Goal: Transaction & Acquisition: Obtain resource

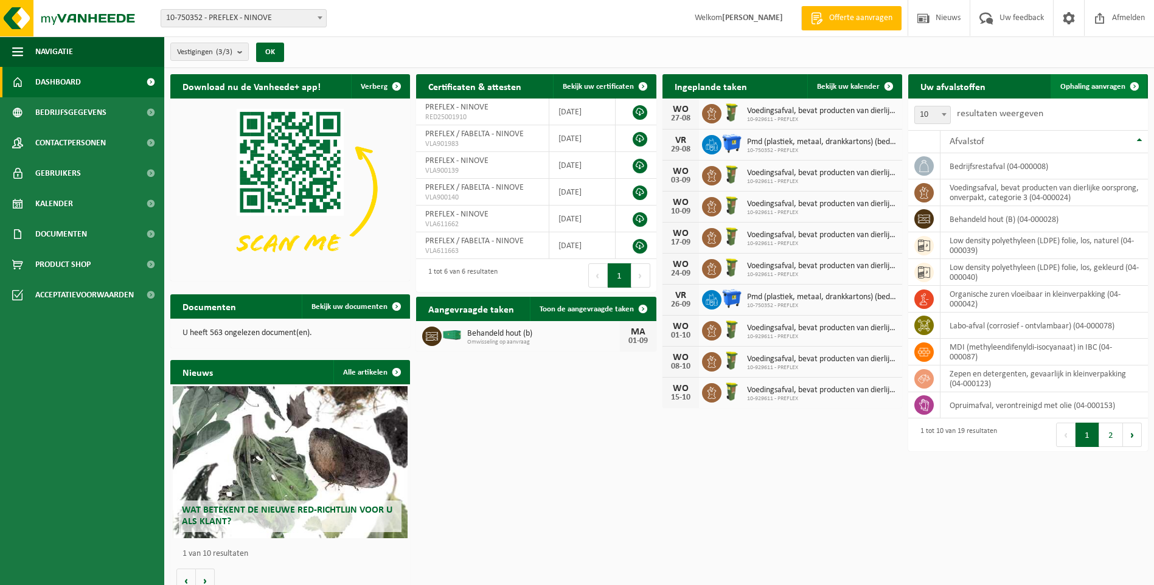
click at [1109, 84] on span "Ophaling aanvragen" at bounding box center [1092, 87] width 65 height 8
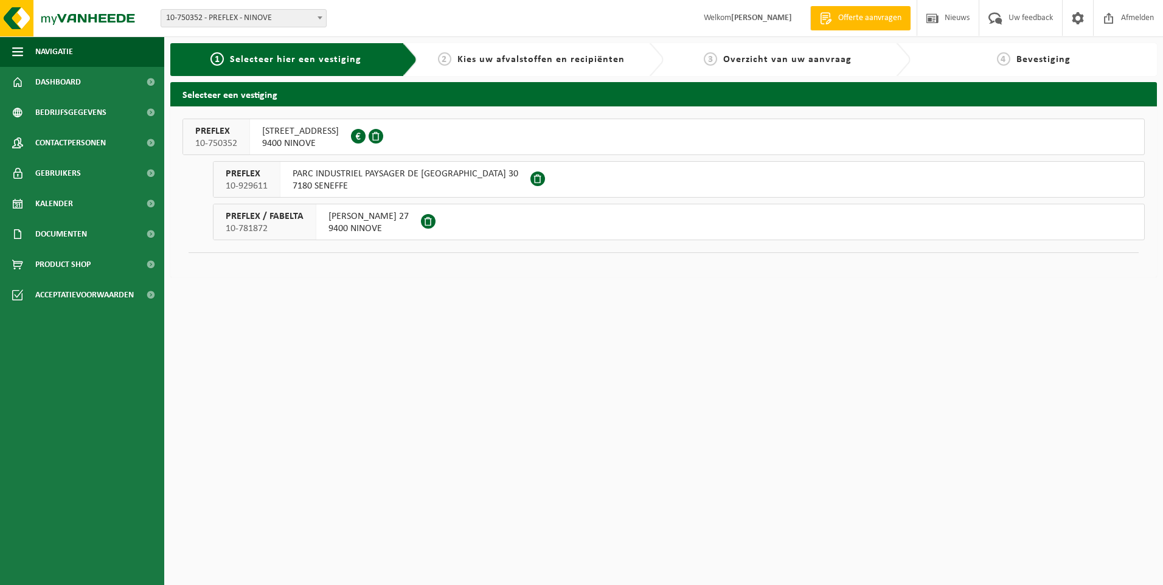
click at [381, 224] on span "9400 NINOVE" at bounding box center [368, 229] width 80 height 12
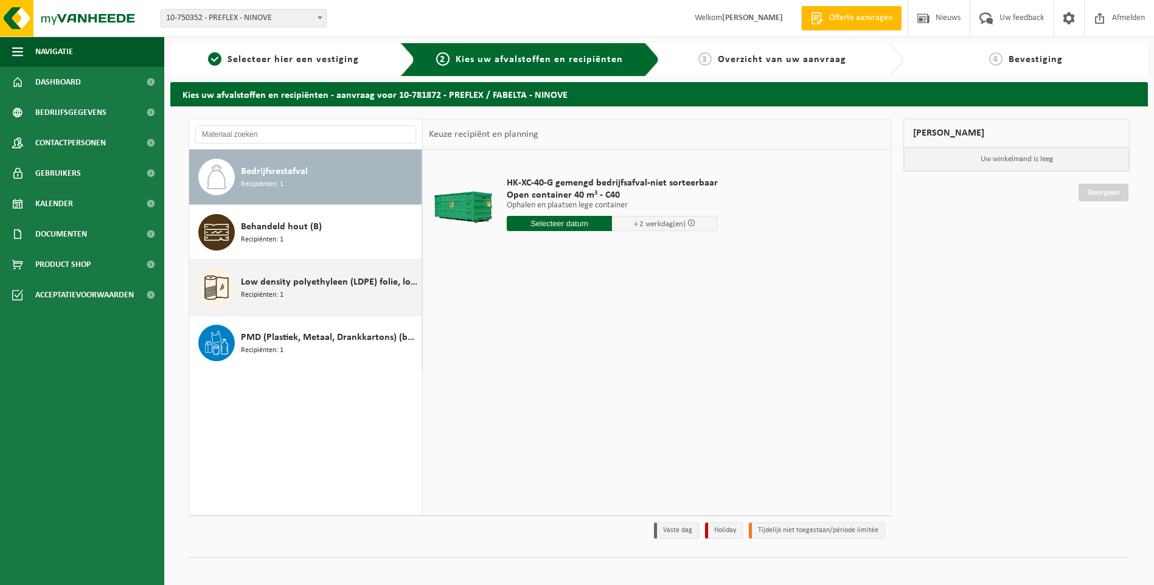
click at [327, 286] on span "Low density polyethyleen (LDPE) folie, los, gekleurd" at bounding box center [330, 282] width 178 height 15
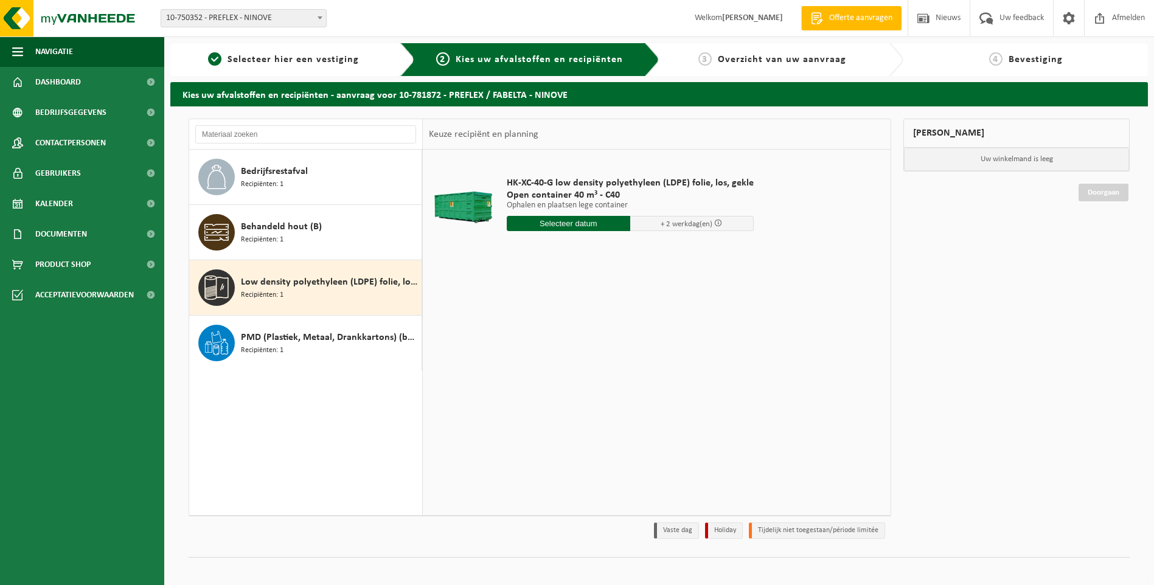
click at [544, 223] on input "text" at bounding box center [568, 223] width 123 height 15
click at [524, 370] on div "25" at bounding box center [517, 370] width 21 height 19
type input "Van 2025-08-25"
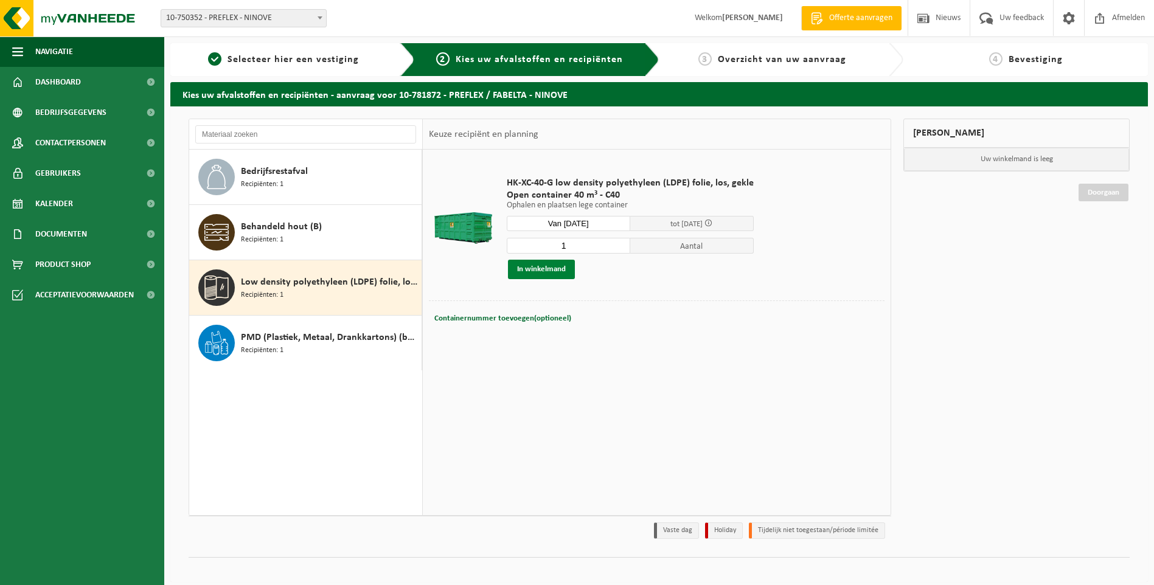
click at [550, 271] on button "In winkelmand" at bounding box center [541, 269] width 67 height 19
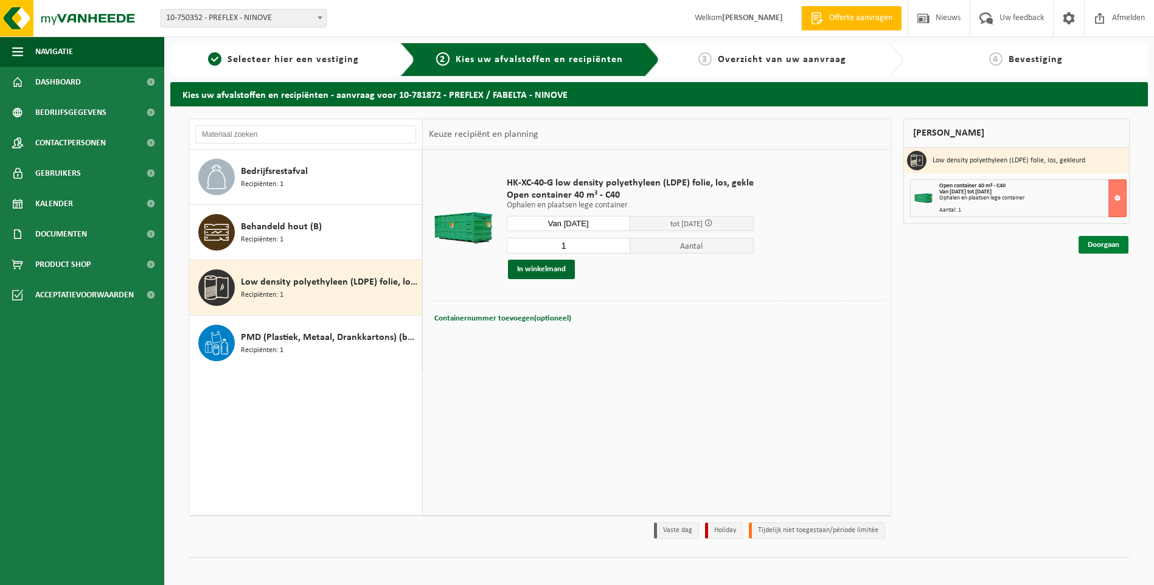
click at [1103, 240] on link "Doorgaan" at bounding box center [1103, 245] width 50 height 18
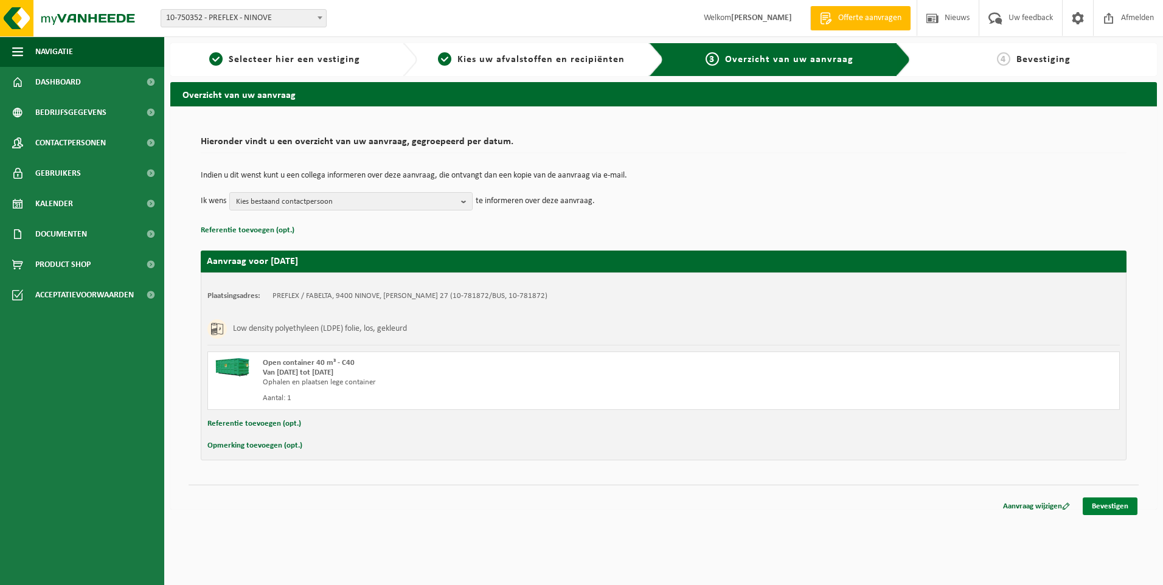
click at [1115, 502] on link "Bevestigen" at bounding box center [1109, 506] width 55 height 18
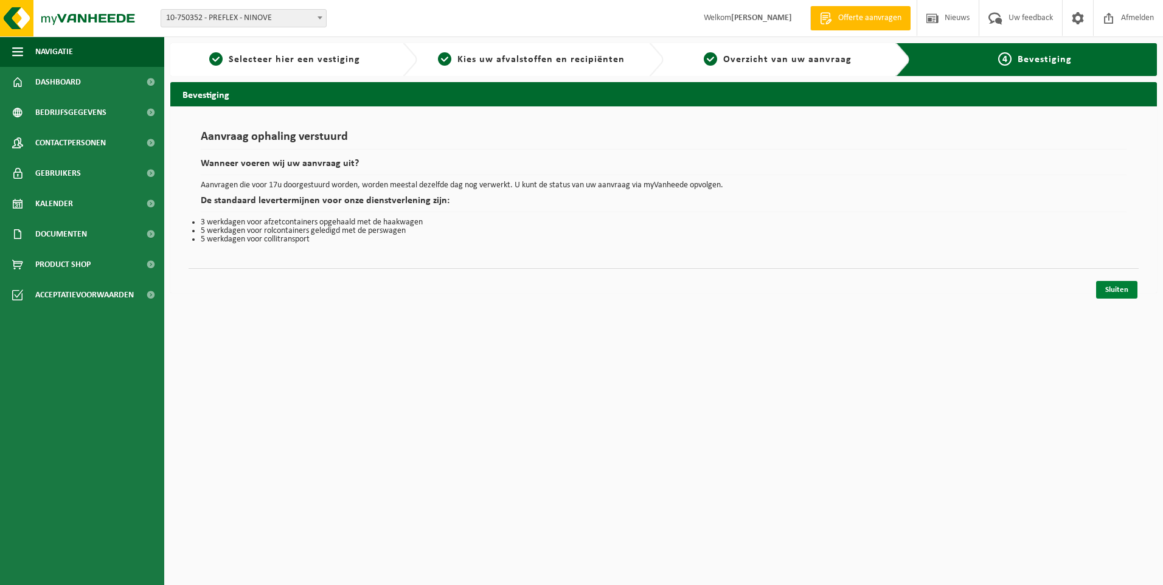
click at [1108, 298] on link "Sluiten" at bounding box center [1116, 290] width 41 height 18
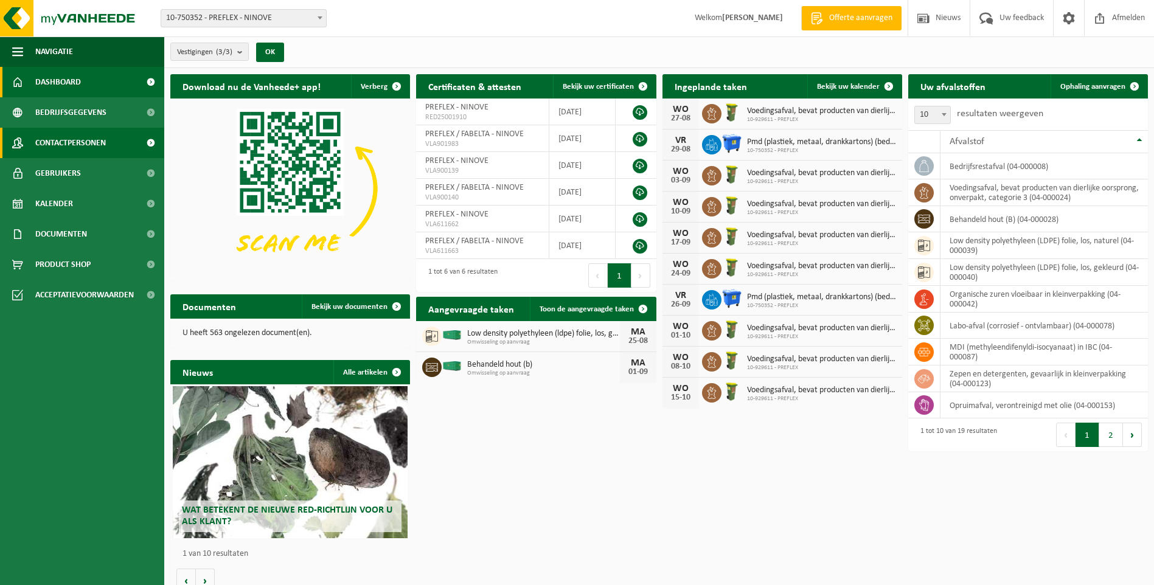
click at [76, 138] on span "Contactpersonen" at bounding box center [70, 143] width 71 height 30
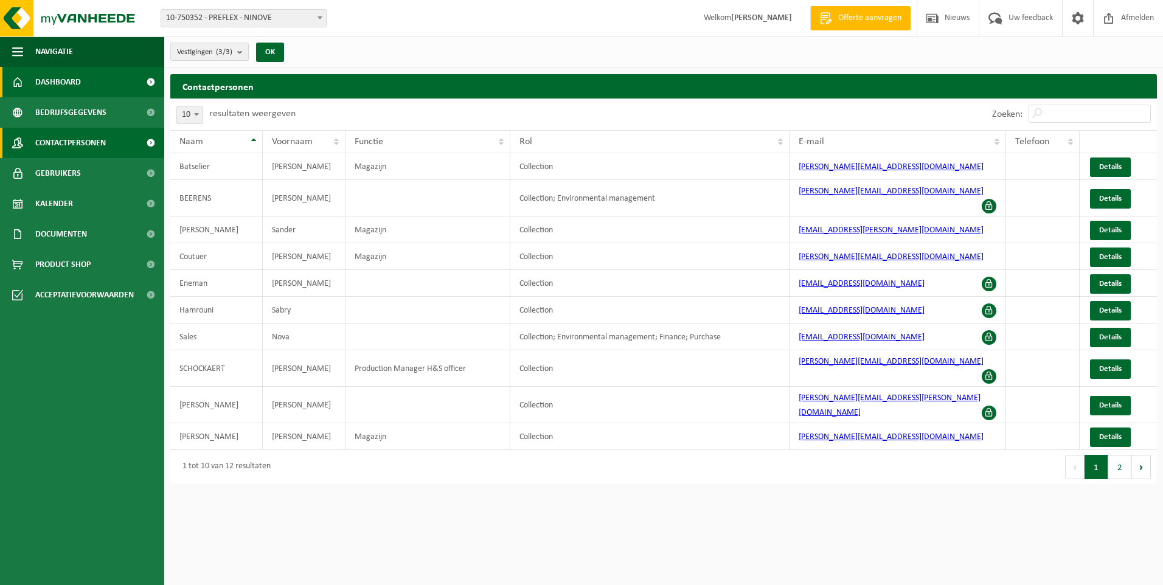
click at [78, 89] on span "Dashboard" at bounding box center [58, 82] width 46 height 30
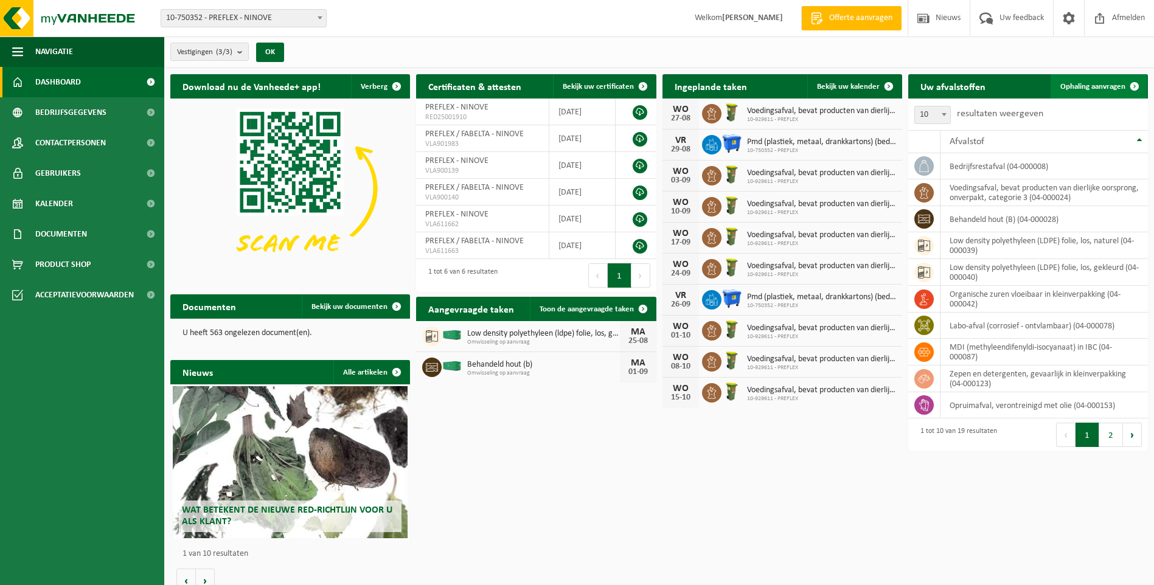
click at [1088, 90] on span "Ophaling aanvragen" at bounding box center [1092, 87] width 65 height 8
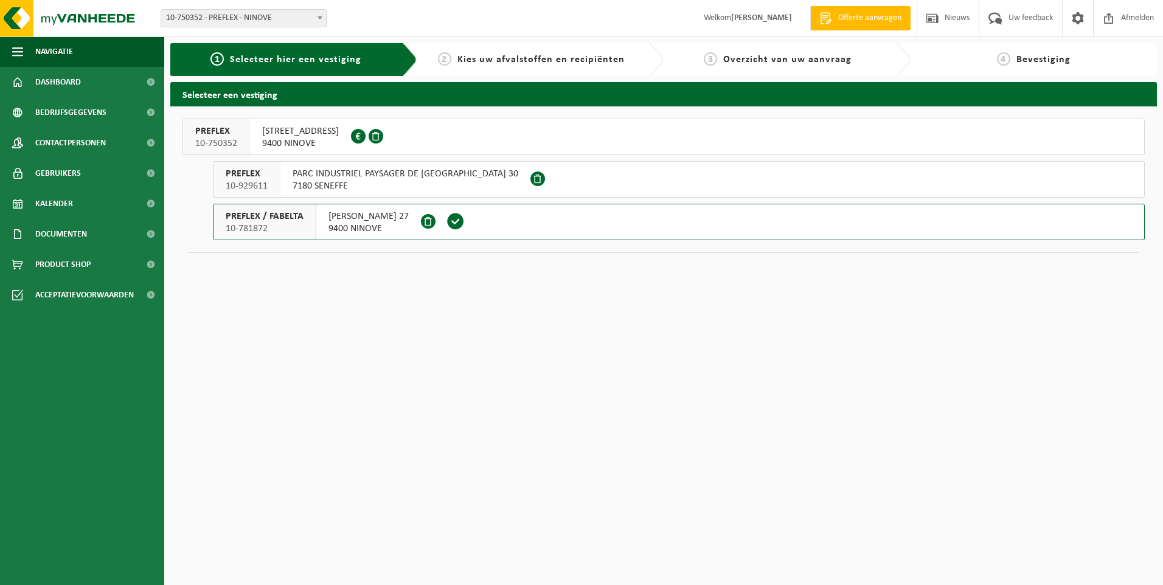
click at [334, 224] on span "9400 NINOVE" at bounding box center [368, 229] width 80 height 12
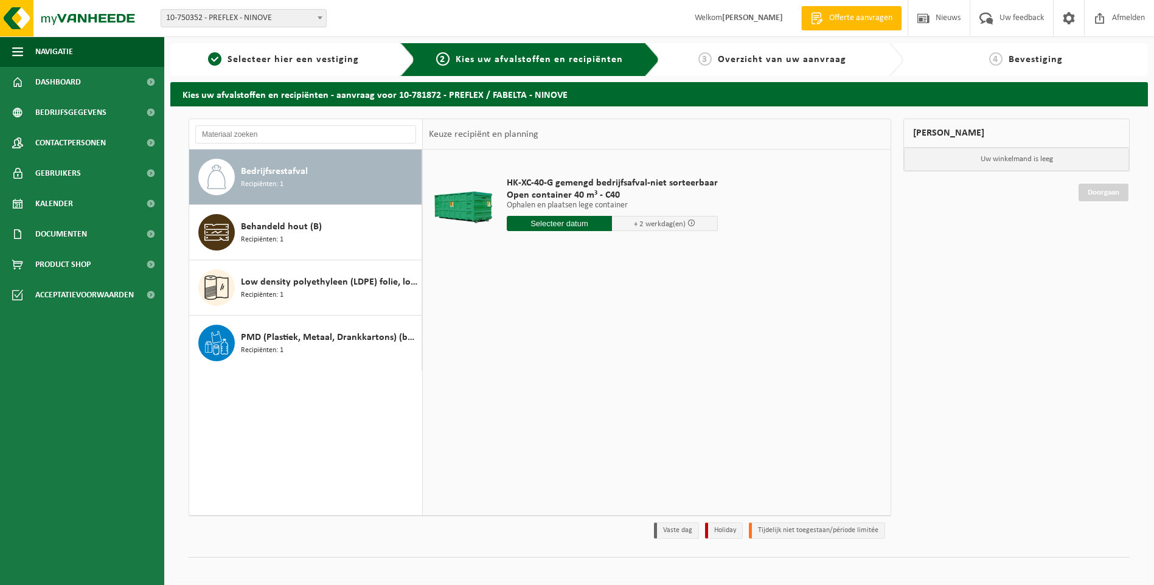
click at [856, 12] on span "Offerte aanvragen" at bounding box center [860, 18] width 69 height 12
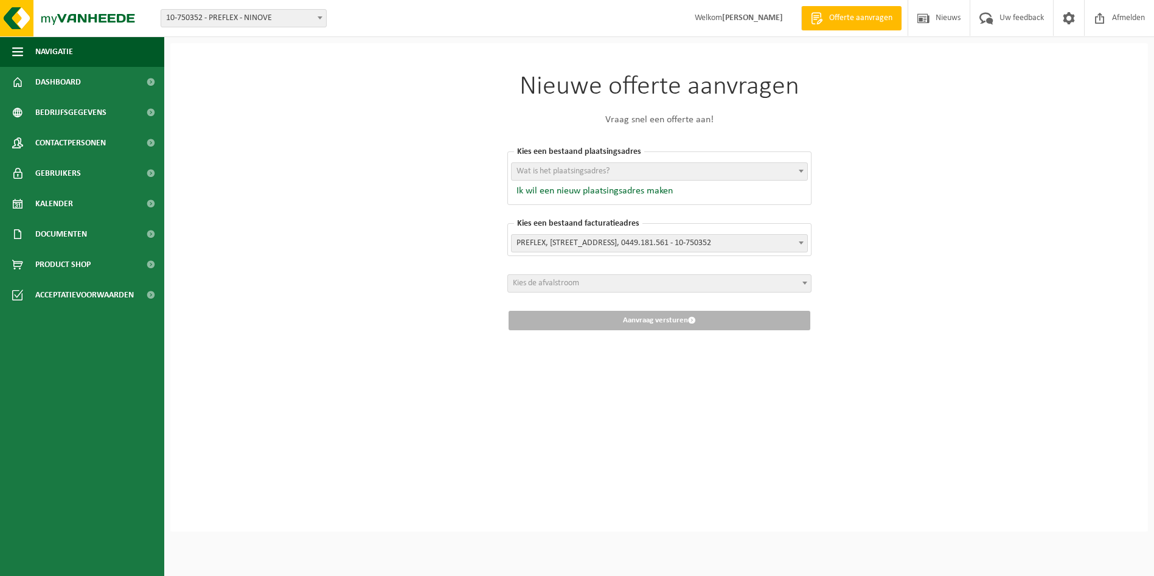
click at [804, 170] on span at bounding box center [801, 171] width 12 height 16
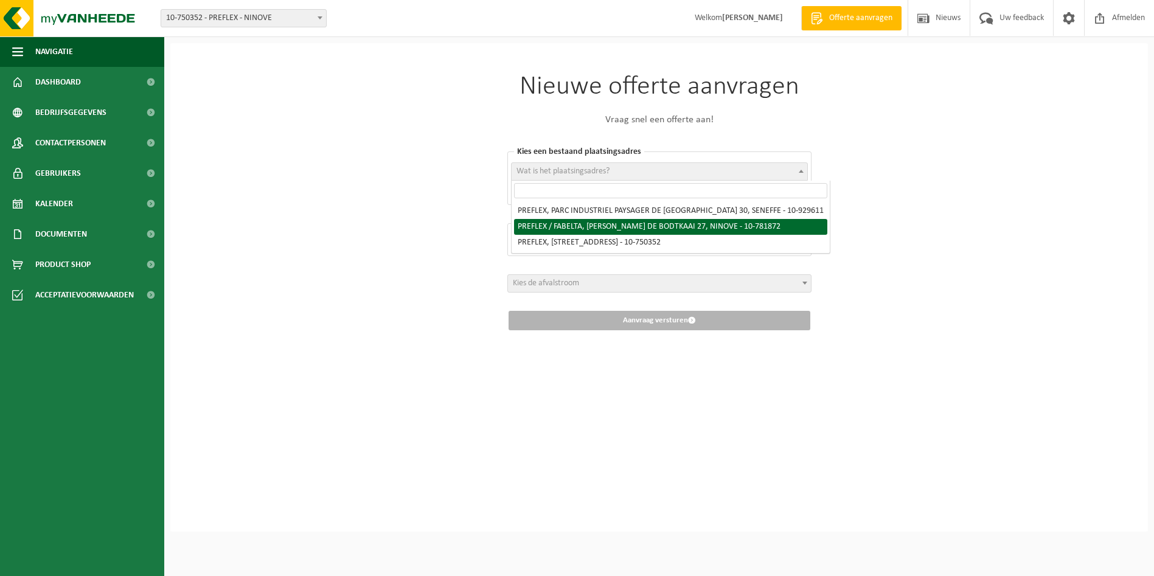
select select "26819"
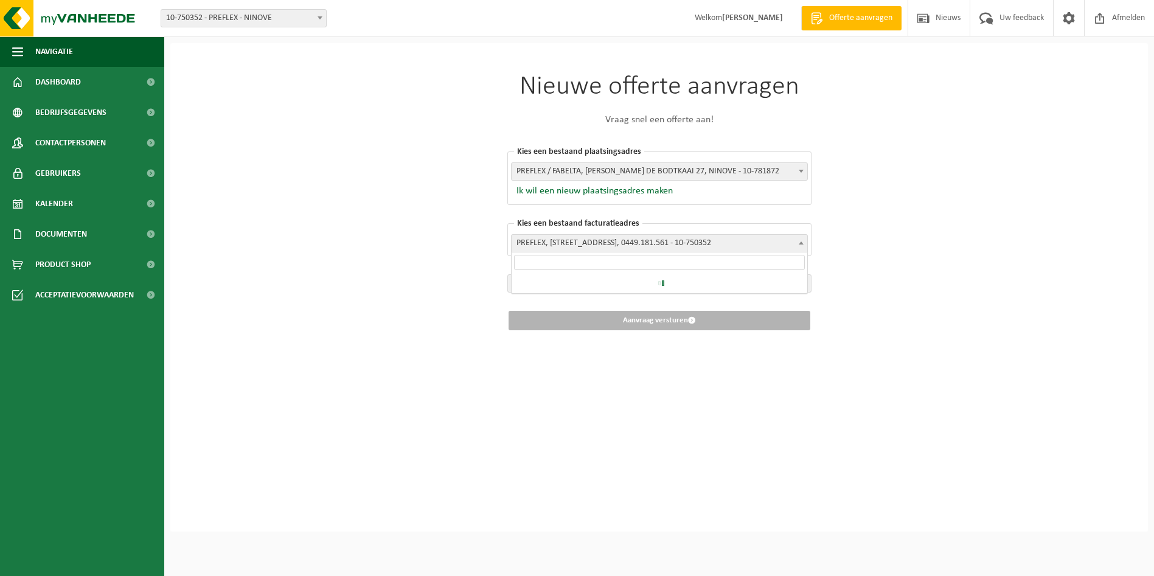
click at [625, 244] on span "PREFLEX, ELISABETHLAAN 153, NINOVE, 0449.181.561 - 10-750352" at bounding box center [659, 243] width 296 height 17
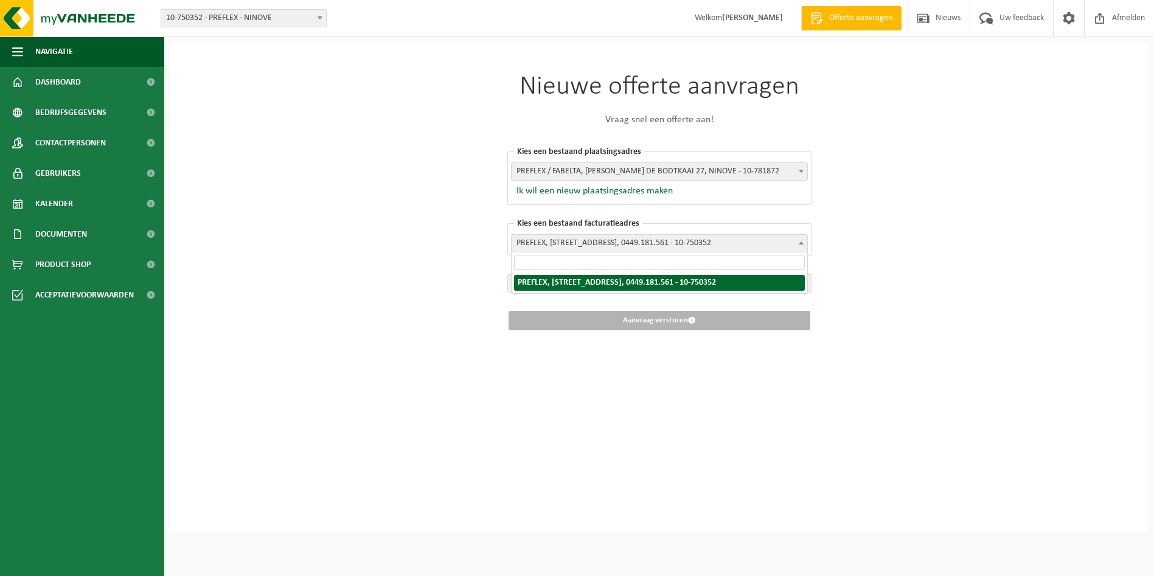
click at [625, 244] on span "PREFLEX, ELISABETHLAAN 153, NINOVE, 0449.181.561 - 10-750352" at bounding box center [659, 243] width 296 height 17
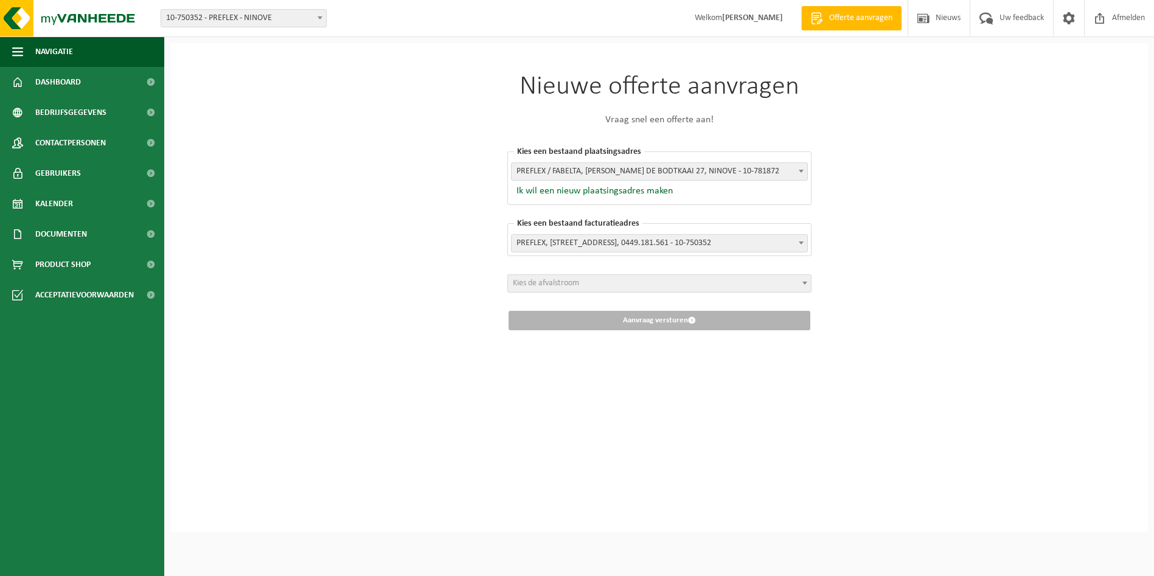
click at [625, 244] on span "PREFLEX, ELISABETHLAAN 153, NINOVE, 0449.181.561 - 10-750352" at bounding box center [659, 243] width 296 height 17
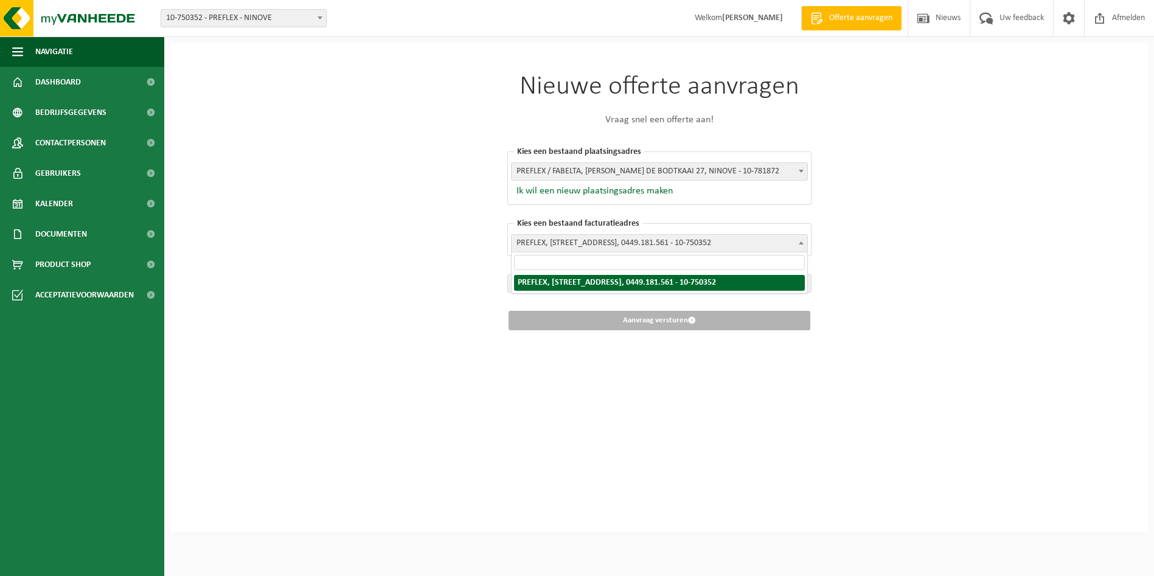
click at [625, 244] on span "PREFLEX, ELISABETHLAAN 153, NINOVE, 0449.181.561 - 10-750352" at bounding box center [659, 243] width 296 height 17
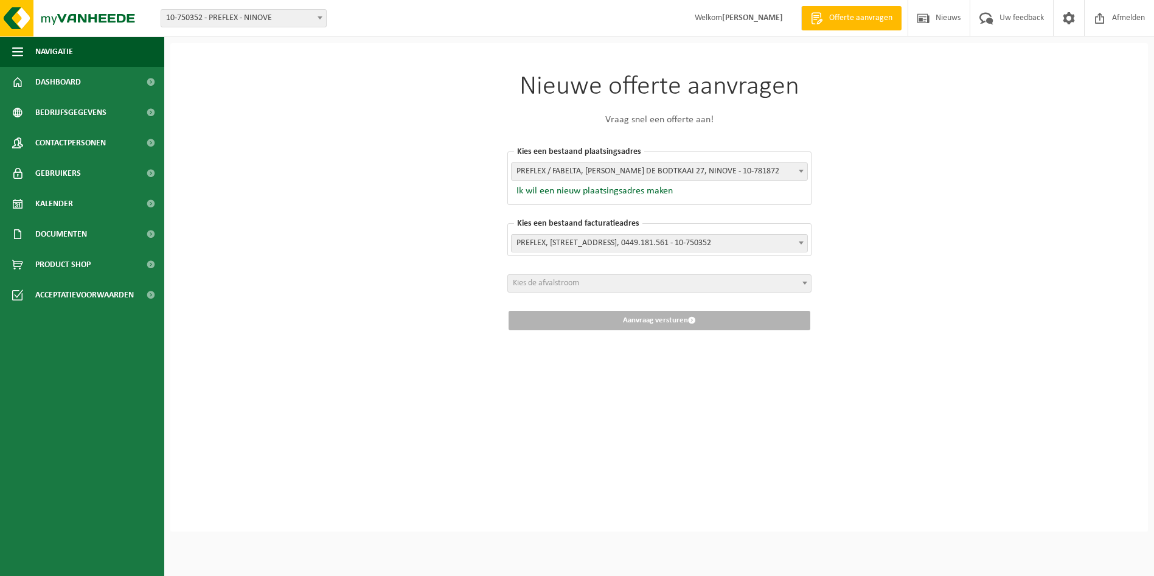
click at [587, 285] on span "Kies de afvalstroom" at bounding box center [659, 283] width 303 height 17
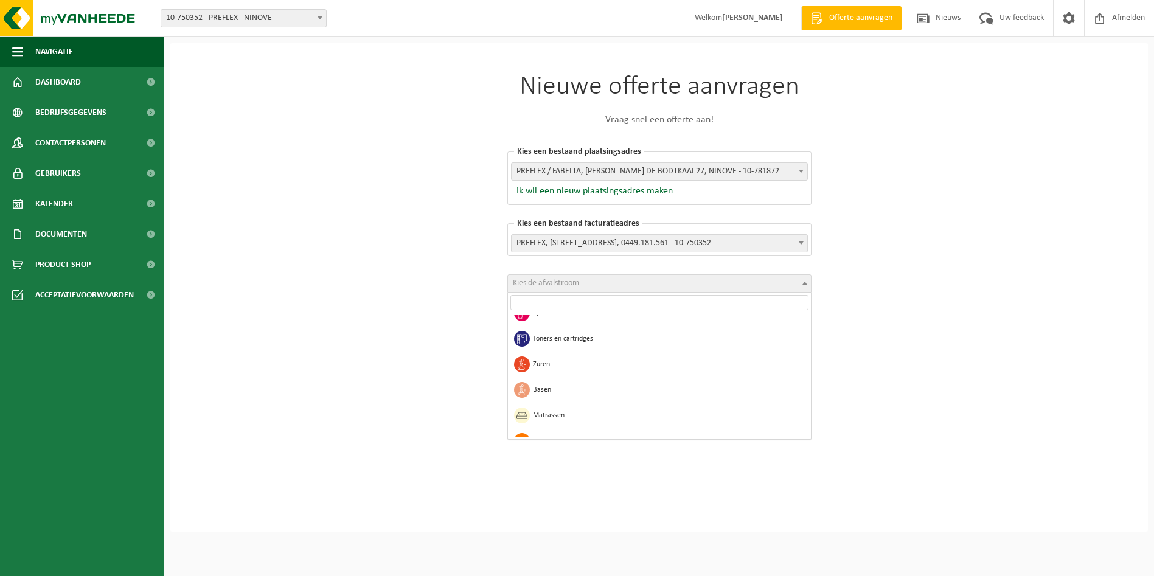
scroll to position [1002, 0]
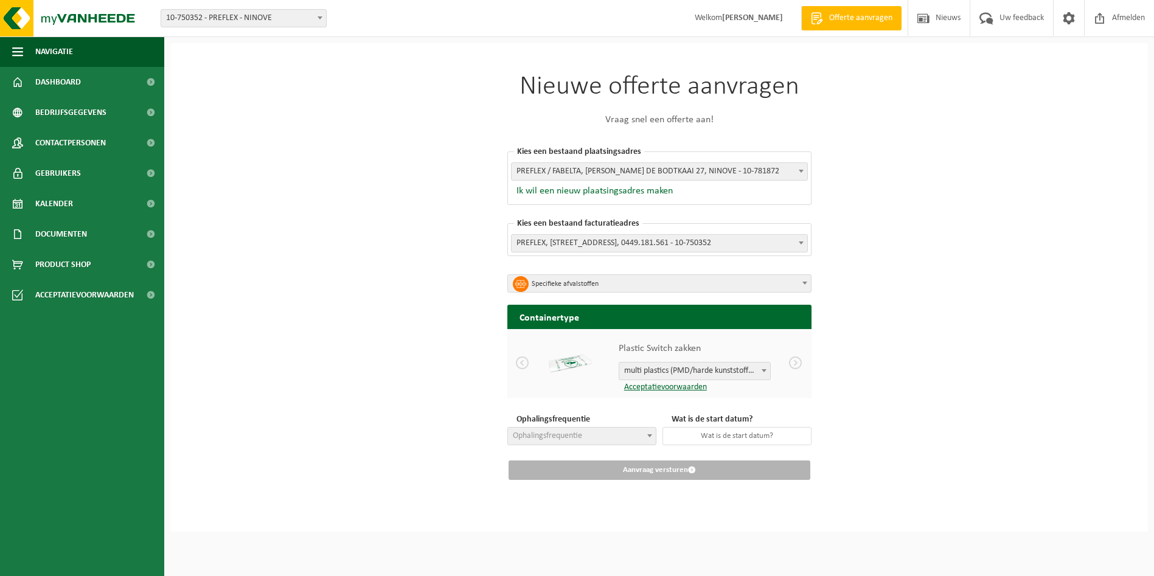
click at [764, 372] on b at bounding box center [763, 370] width 5 height 3
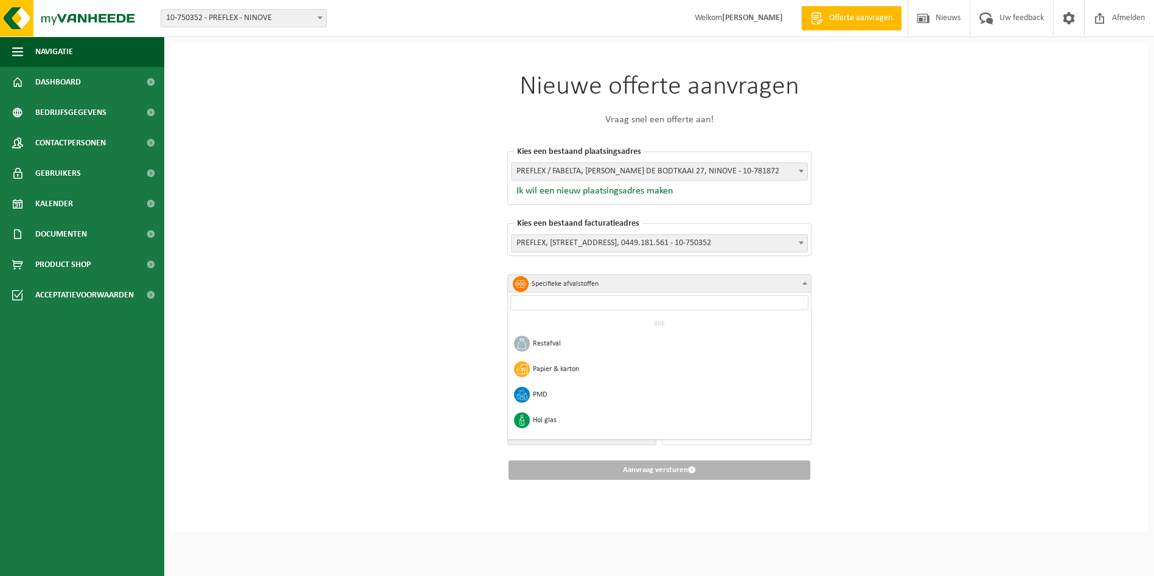
click at [676, 277] on span "Specifieke afvalstoffen" at bounding box center [664, 283] width 264 height 17
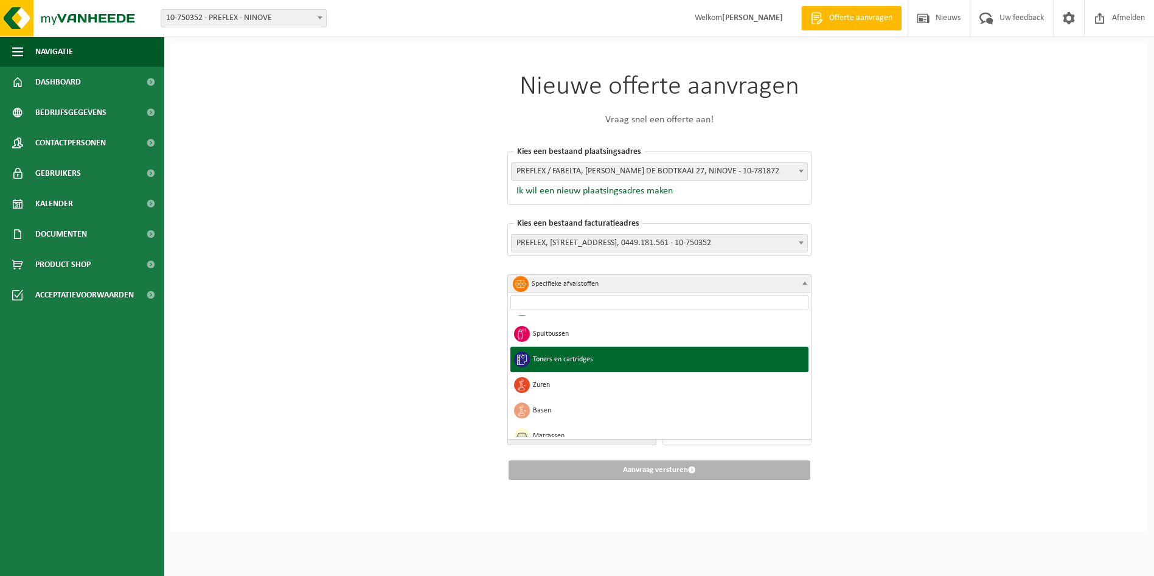
scroll to position [954, 0]
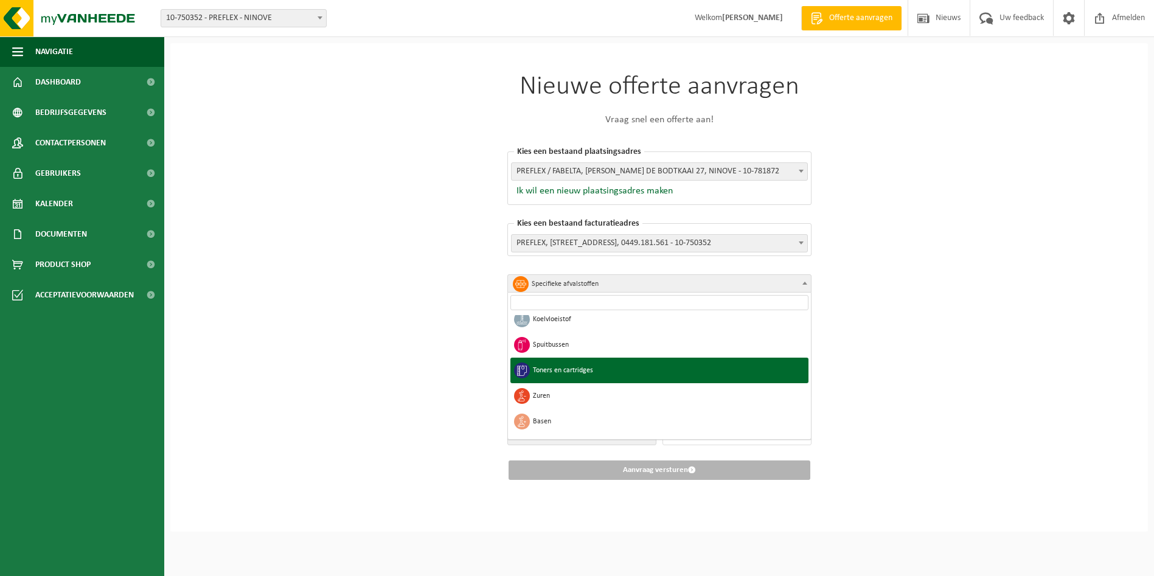
select select "36"
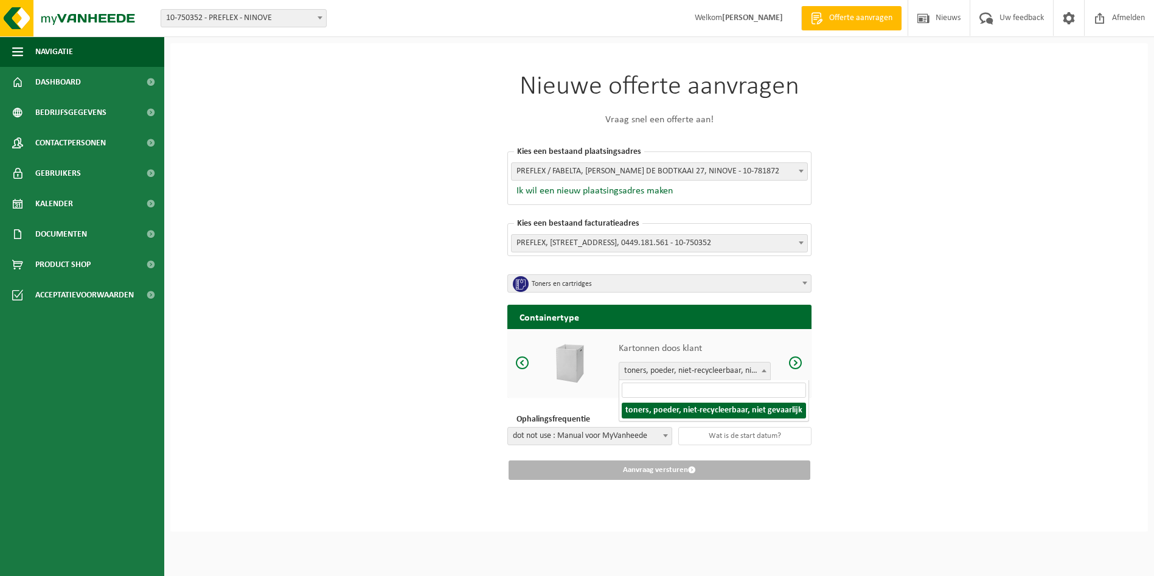
click at [766, 370] on span at bounding box center [764, 370] width 12 height 16
type input "a"
click at [803, 285] on span at bounding box center [804, 283] width 12 height 16
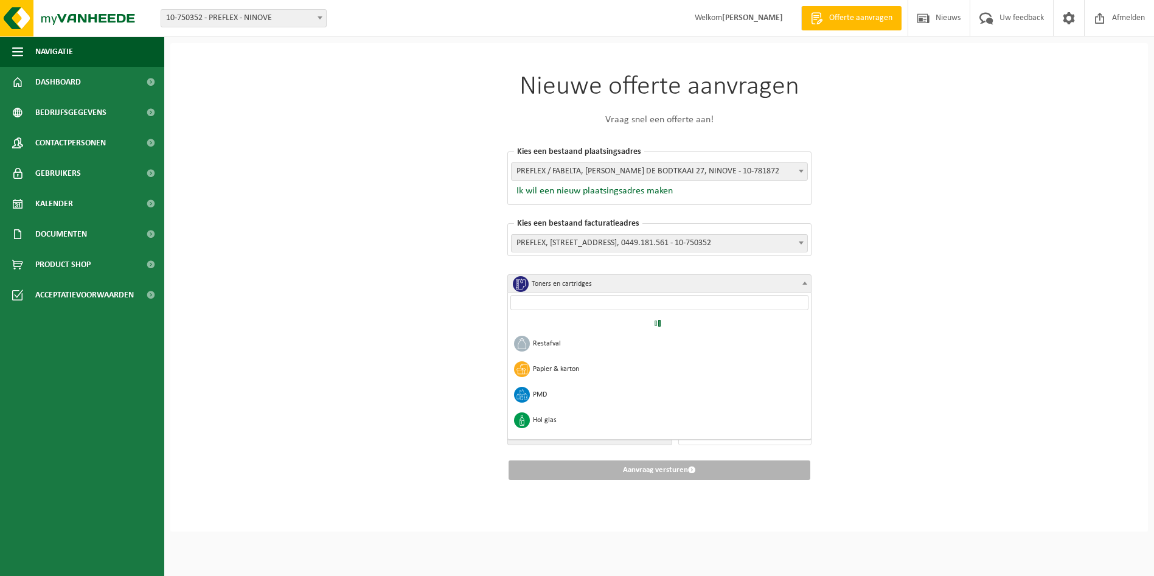
scroll to position [961, 0]
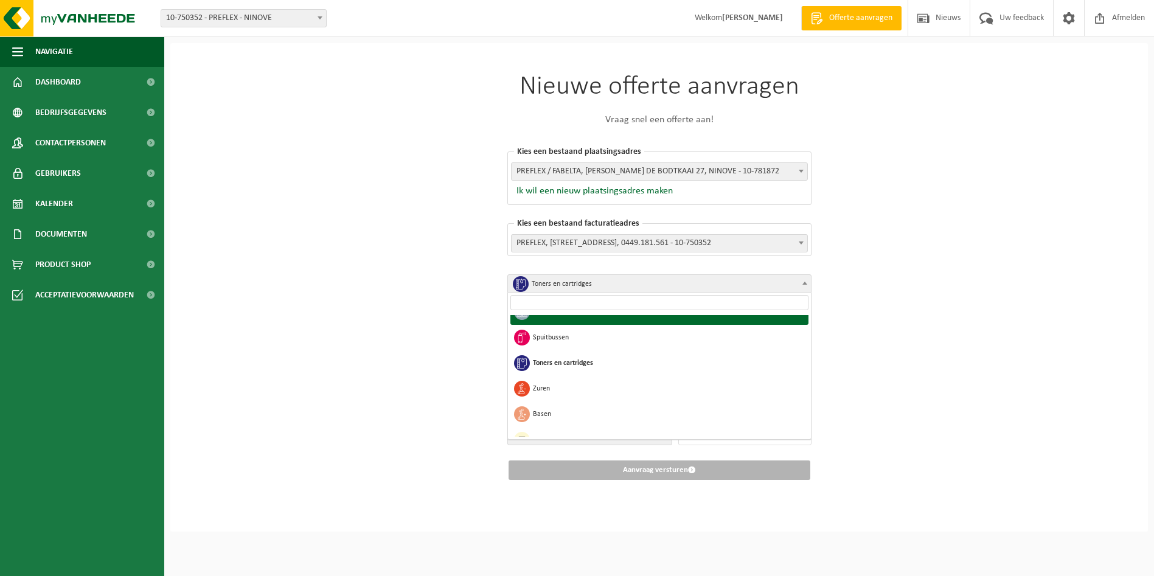
click at [804, 288] on span at bounding box center [804, 283] width 12 height 16
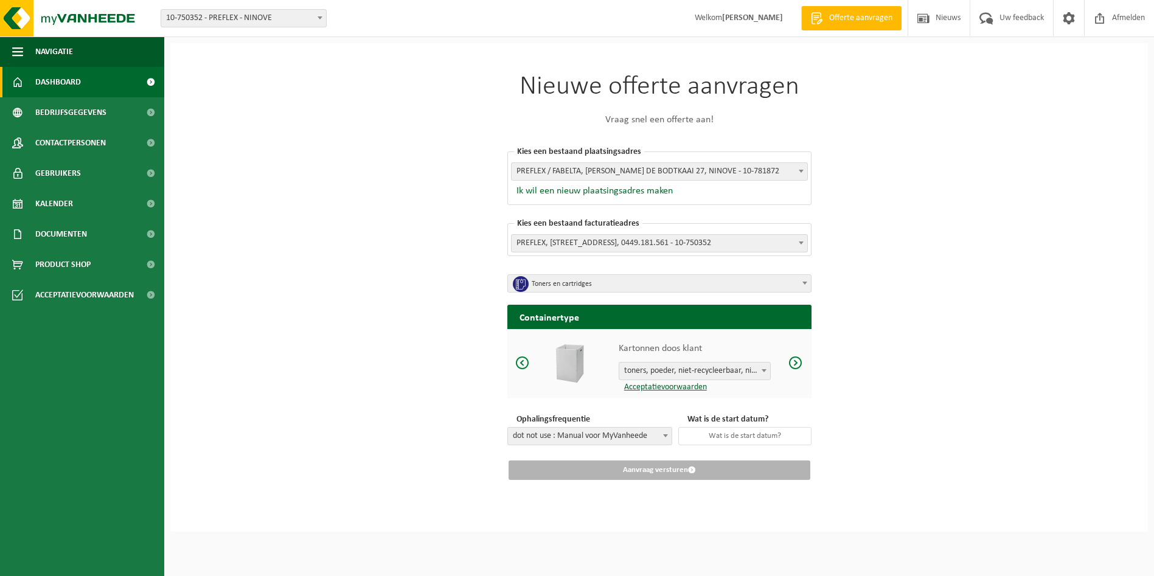
click at [96, 86] on link "Dashboard" at bounding box center [82, 82] width 164 height 30
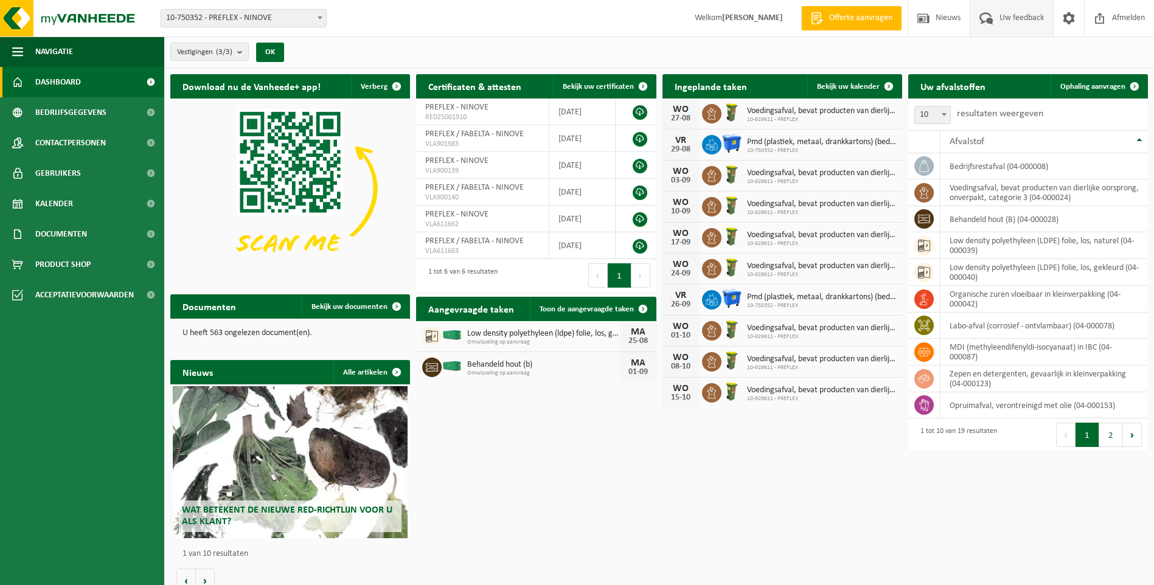
click at [1010, 21] on span "Uw feedback" at bounding box center [1021, 18] width 50 height 36
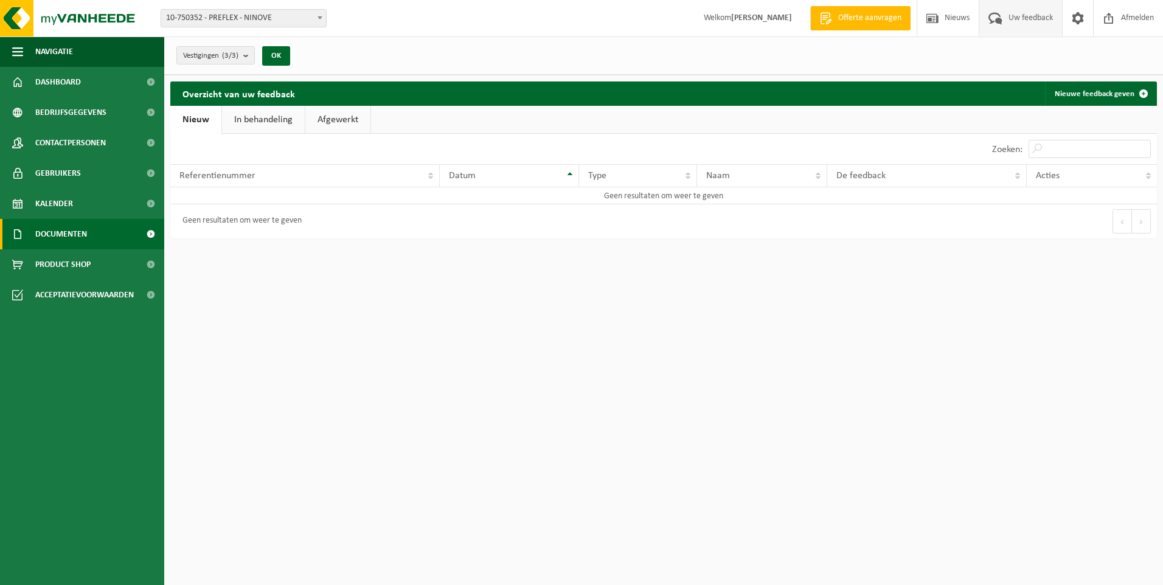
click at [104, 232] on link "Documenten" at bounding box center [82, 234] width 164 height 30
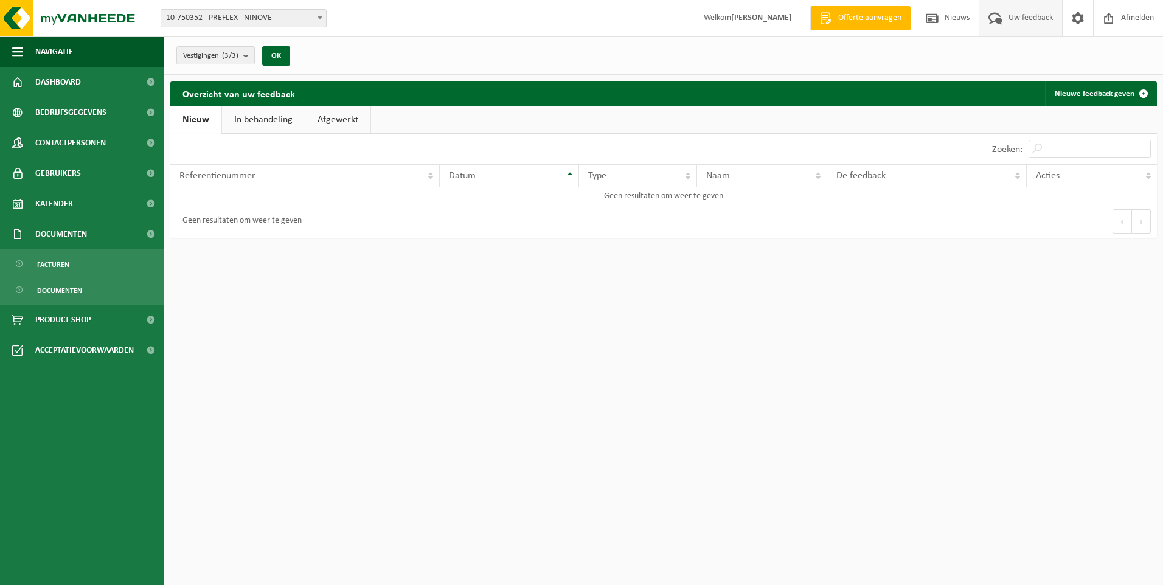
click at [389, 374] on html "Vestiging: 10-750352 - PREFLEX - NINOVE 10-929611 - PREFLEX - SENEFFE 10-781872…" at bounding box center [581, 292] width 1163 height 585
click at [16, 51] on span "button" at bounding box center [17, 51] width 11 height 30
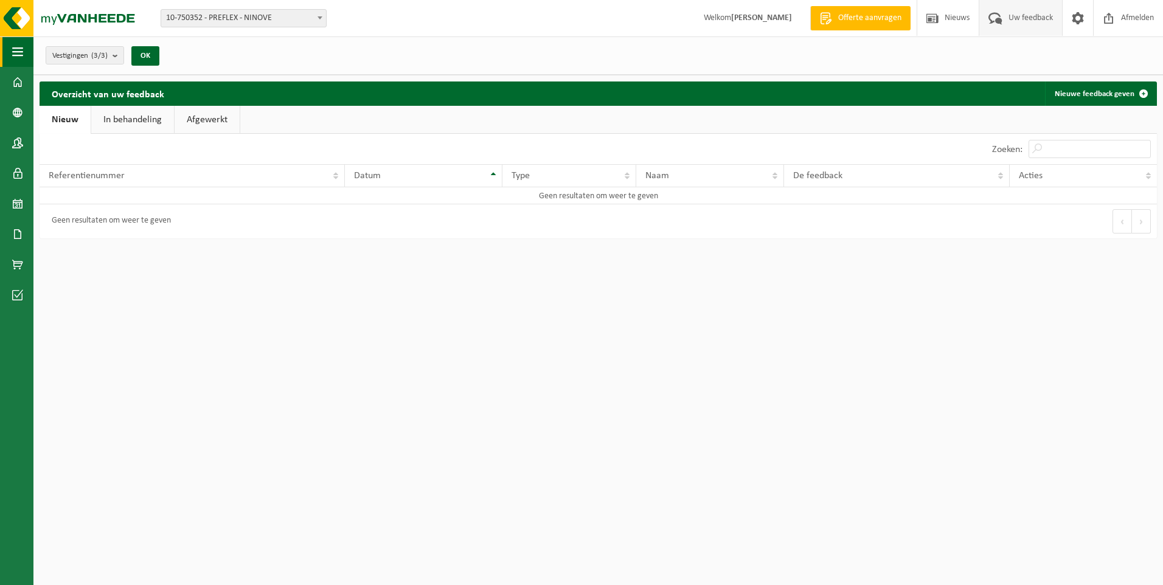
click at [16, 51] on span "button" at bounding box center [17, 51] width 11 height 30
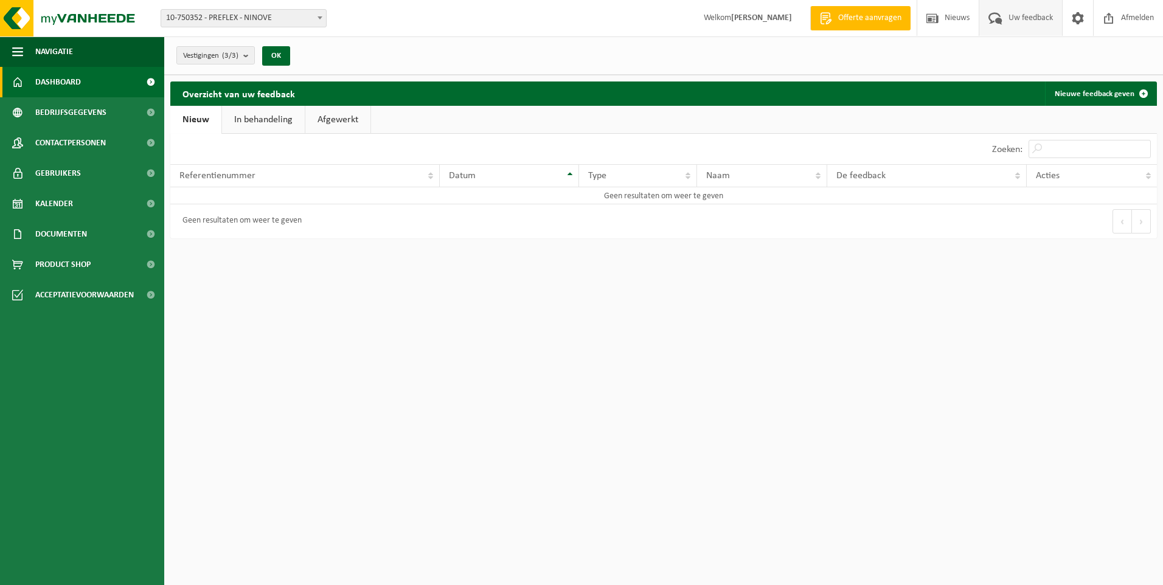
click at [18, 80] on span at bounding box center [17, 82] width 11 height 30
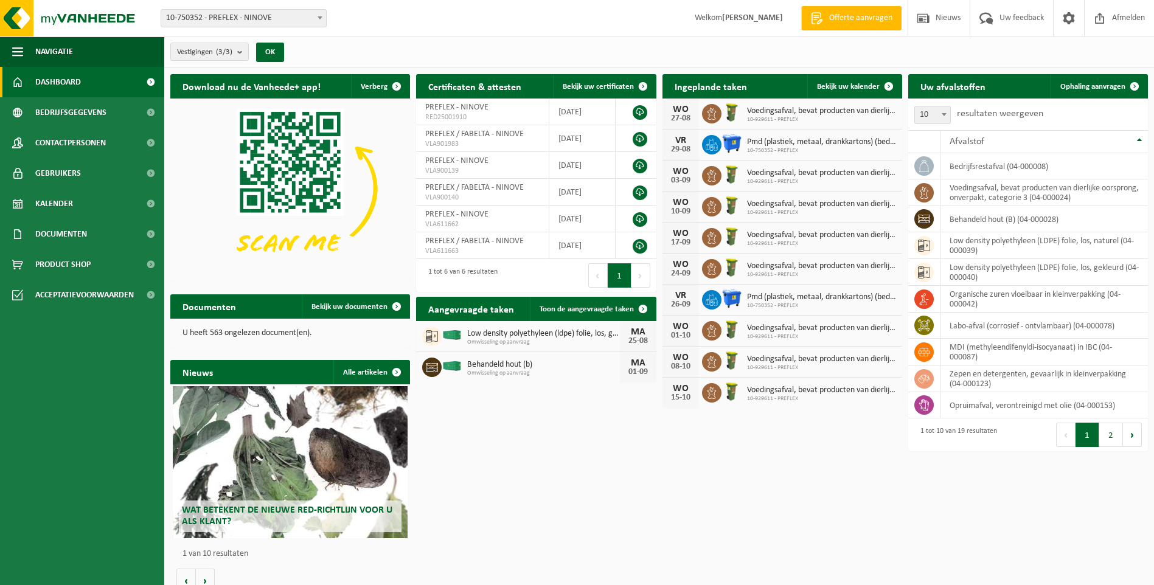
scroll to position [13, 0]
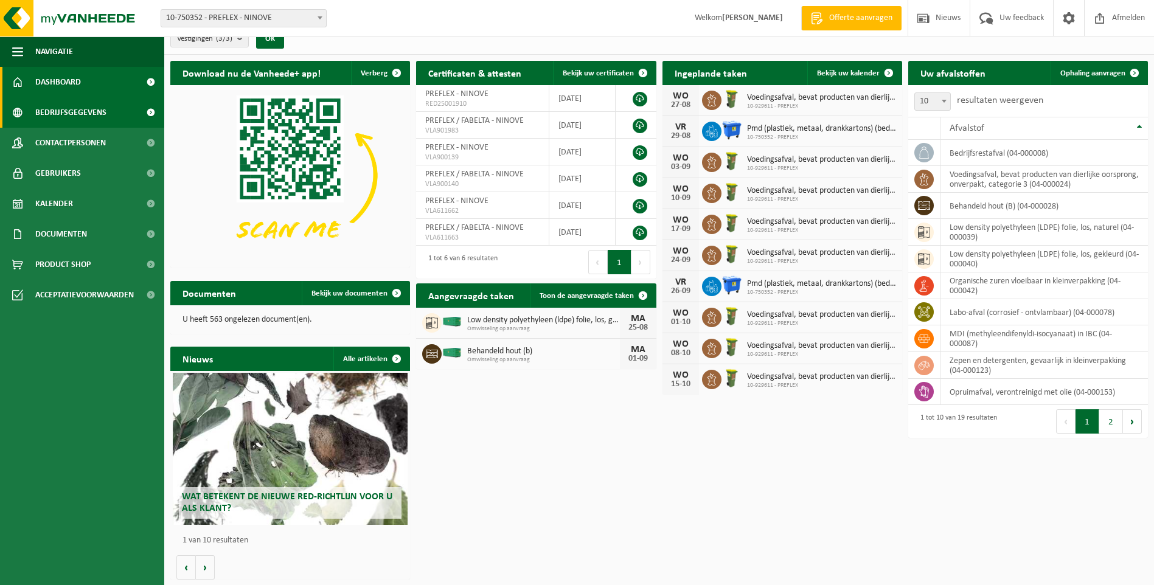
click at [106, 110] on link "Bedrijfsgegevens" at bounding box center [82, 112] width 164 height 30
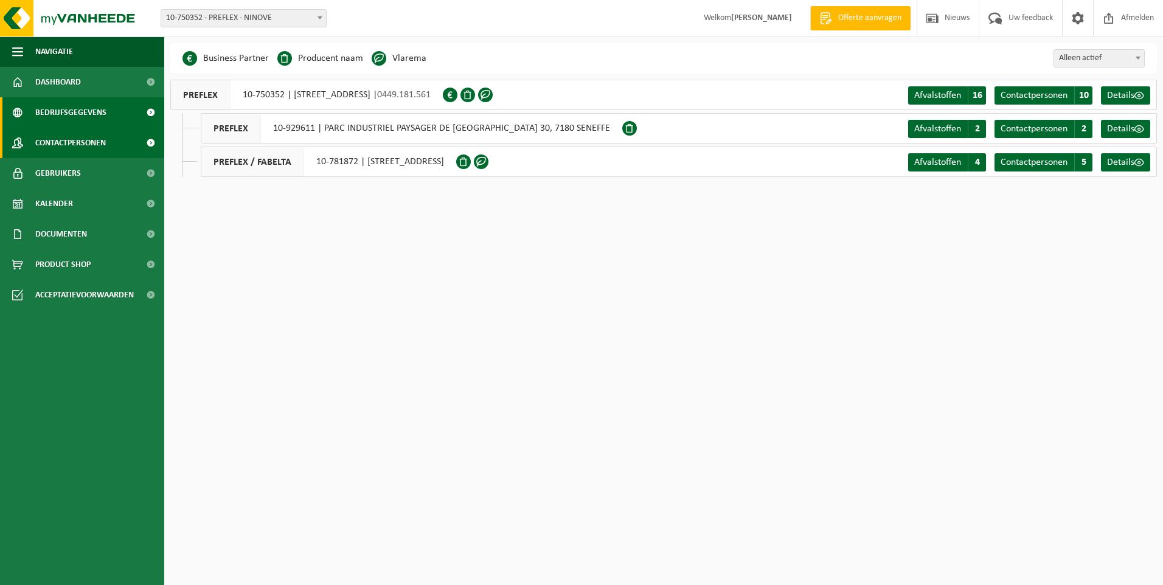
click at [91, 143] on span "Contactpersonen" at bounding box center [70, 143] width 71 height 30
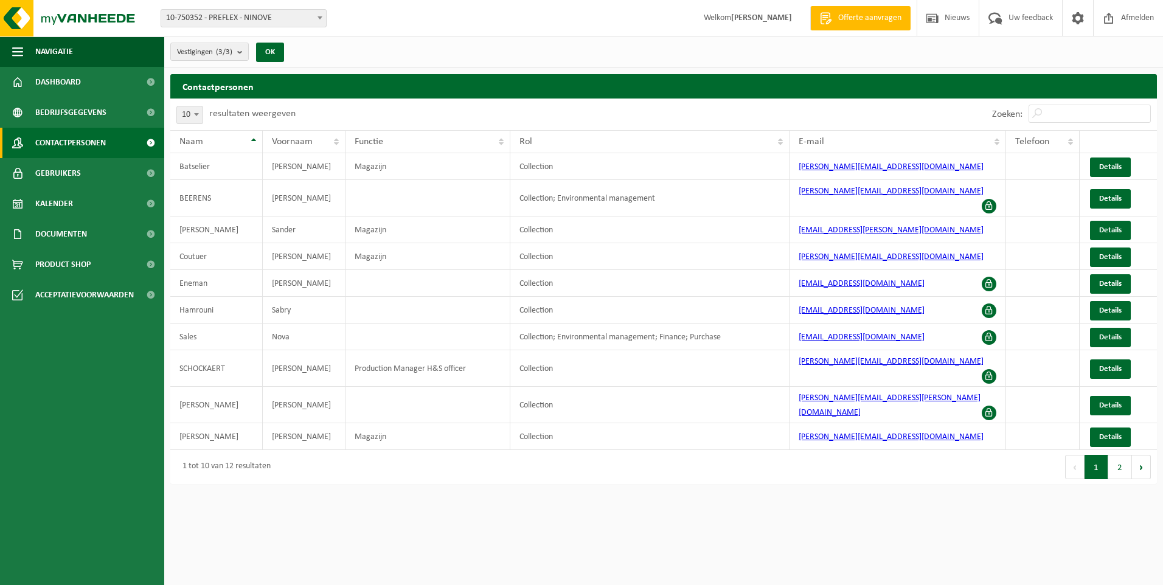
click at [85, 174] on link "Gebruikers" at bounding box center [82, 173] width 164 height 30
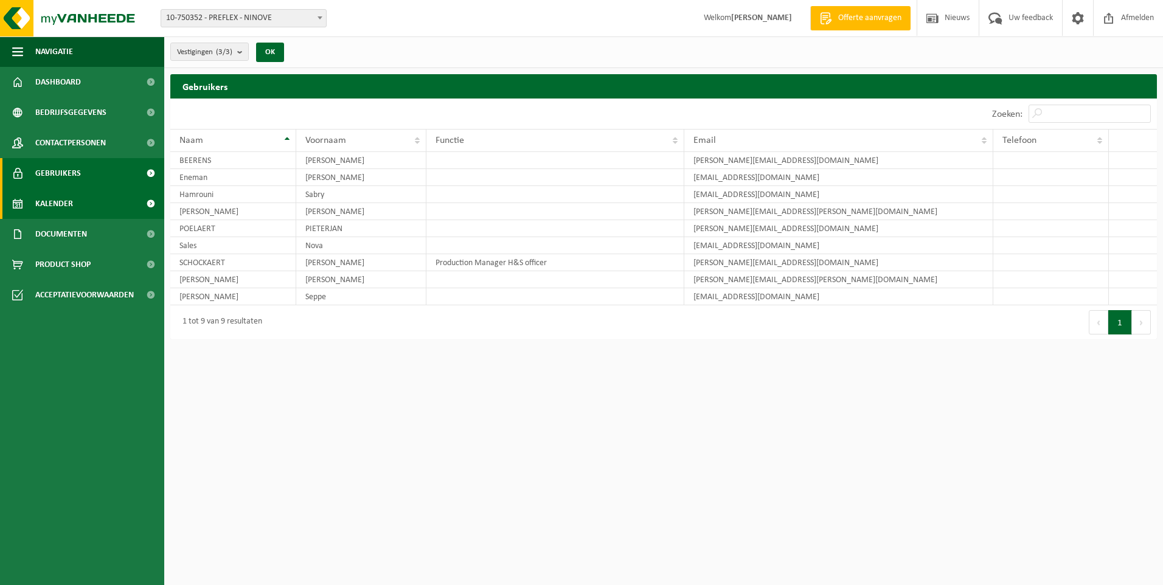
click at [80, 199] on link "Kalender" at bounding box center [82, 204] width 164 height 30
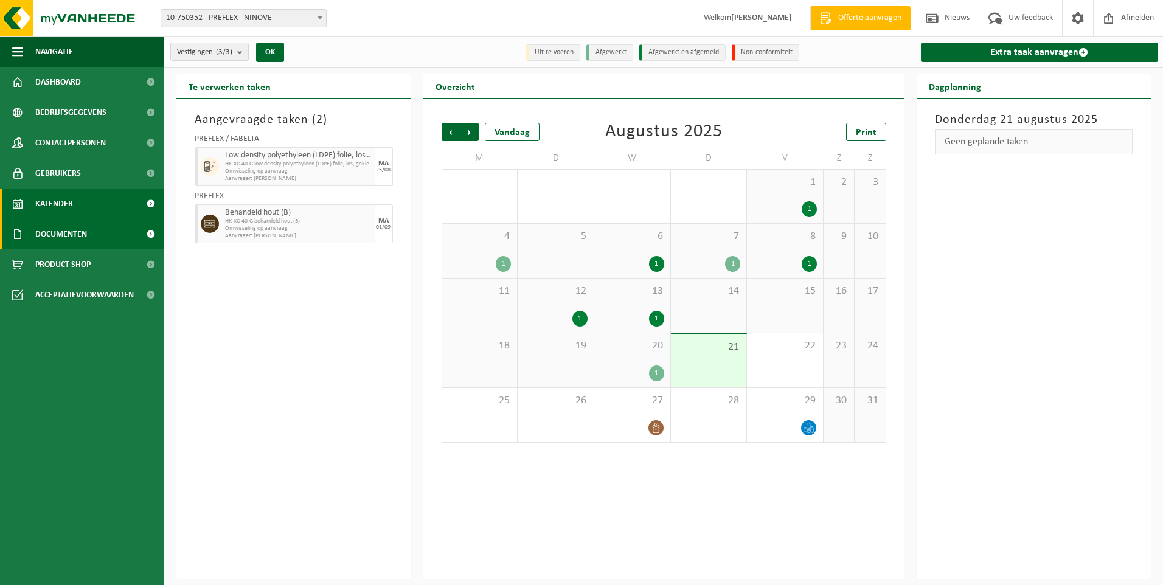
click at [71, 226] on span "Documenten" at bounding box center [61, 234] width 52 height 30
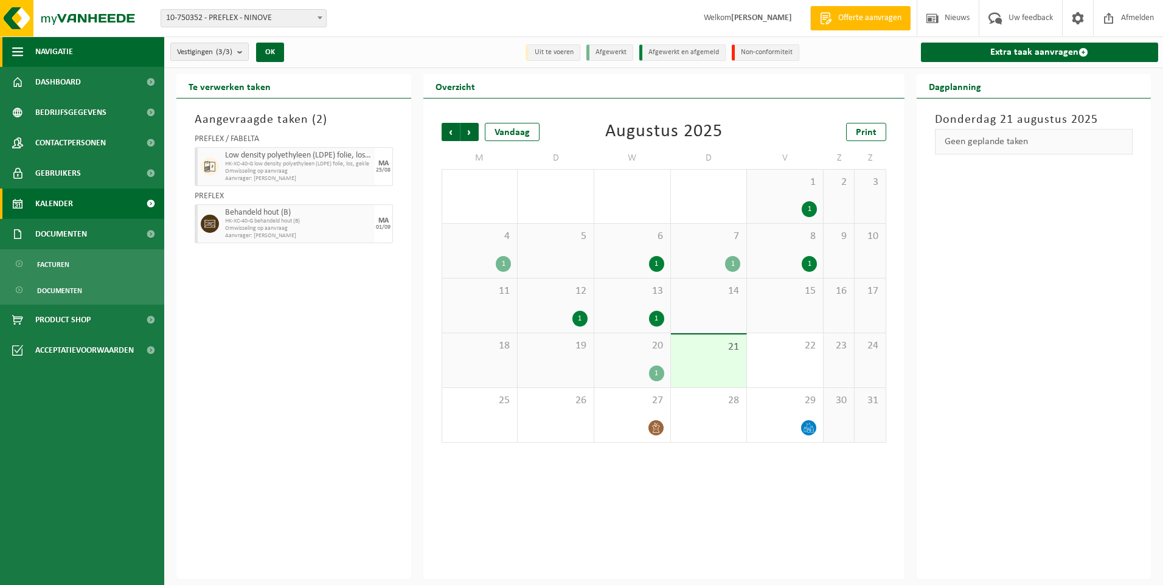
click at [74, 54] on button "Navigatie" at bounding box center [82, 51] width 164 height 30
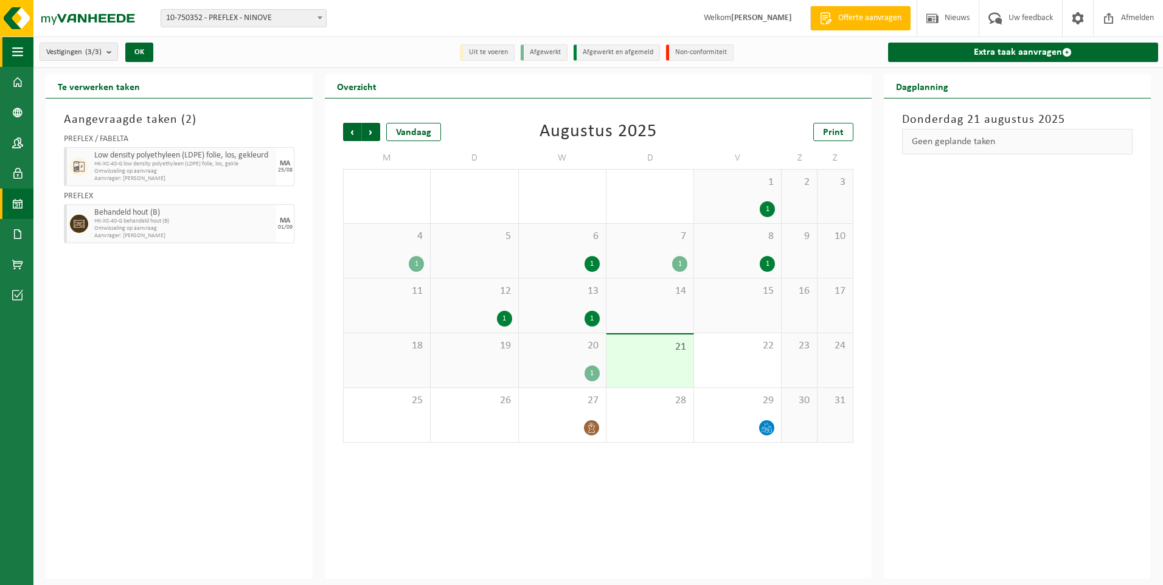
click at [23, 51] on span "button" at bounding box center [17, 51] width 11 height 30
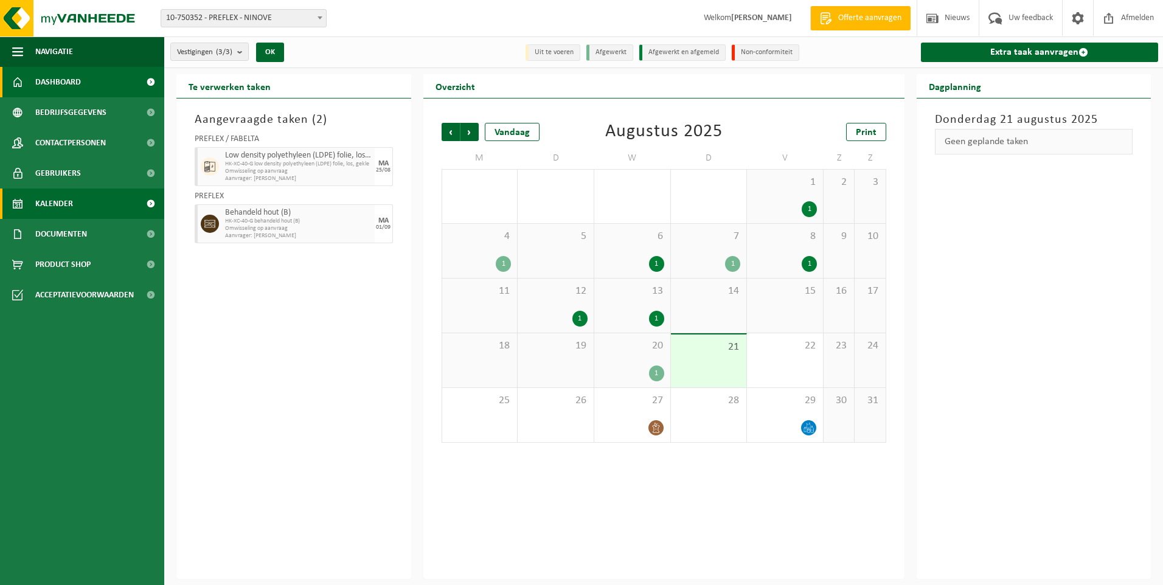
click at [23, 83] on span at bounding box center [17, 82] width 11 height 30
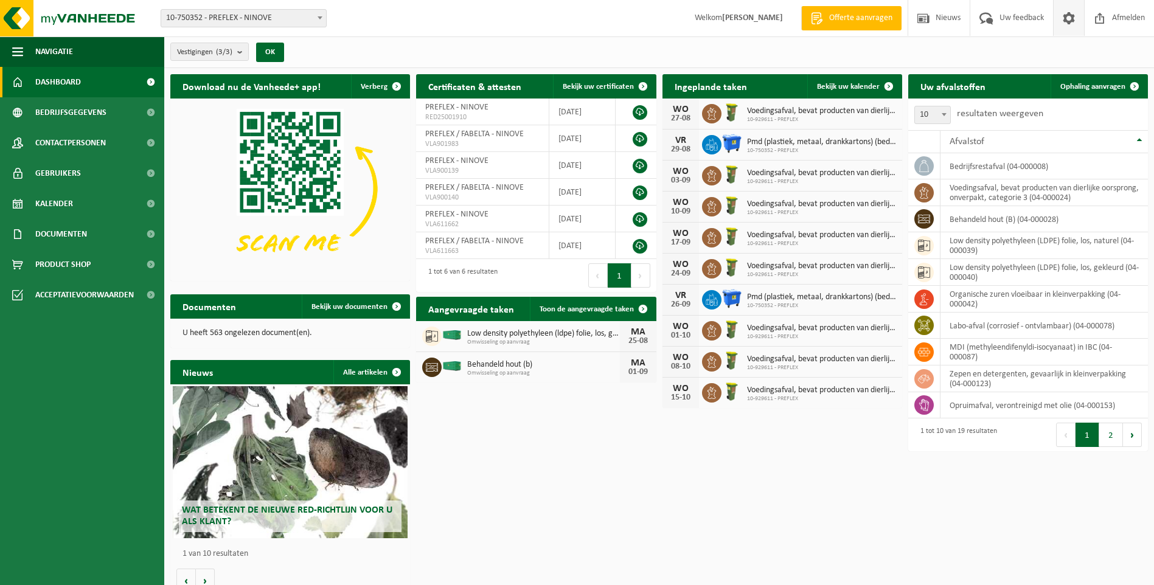
click at [1075, 10] on span at bounding box center [1068, 18] width 18 height 36
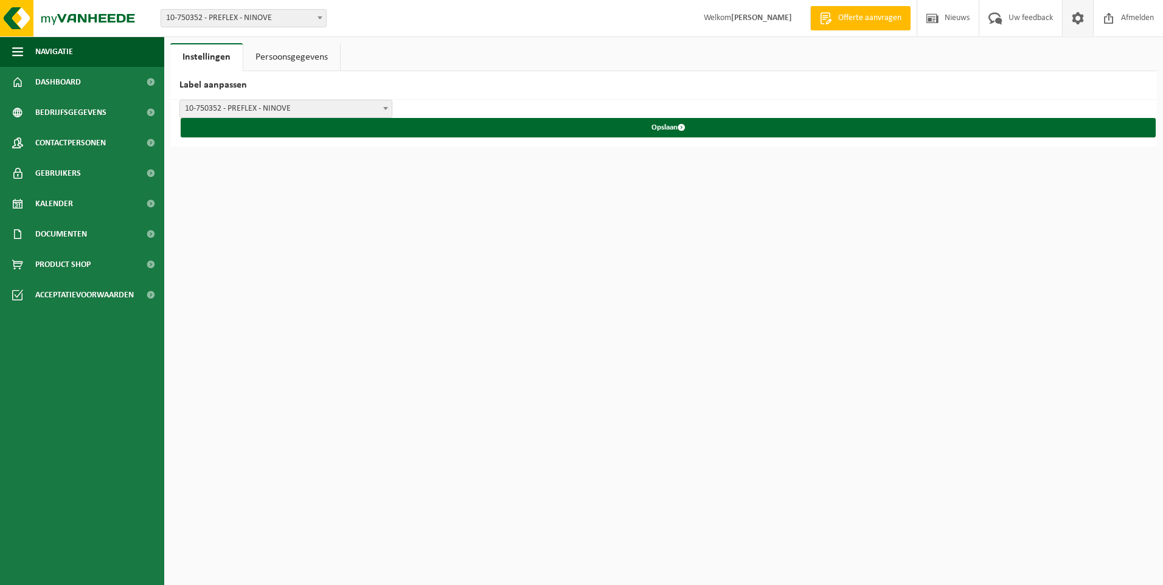
click at [312, 61] on link "Persoonsgegevens" at bounding box center [291, 57] width 97 height 28
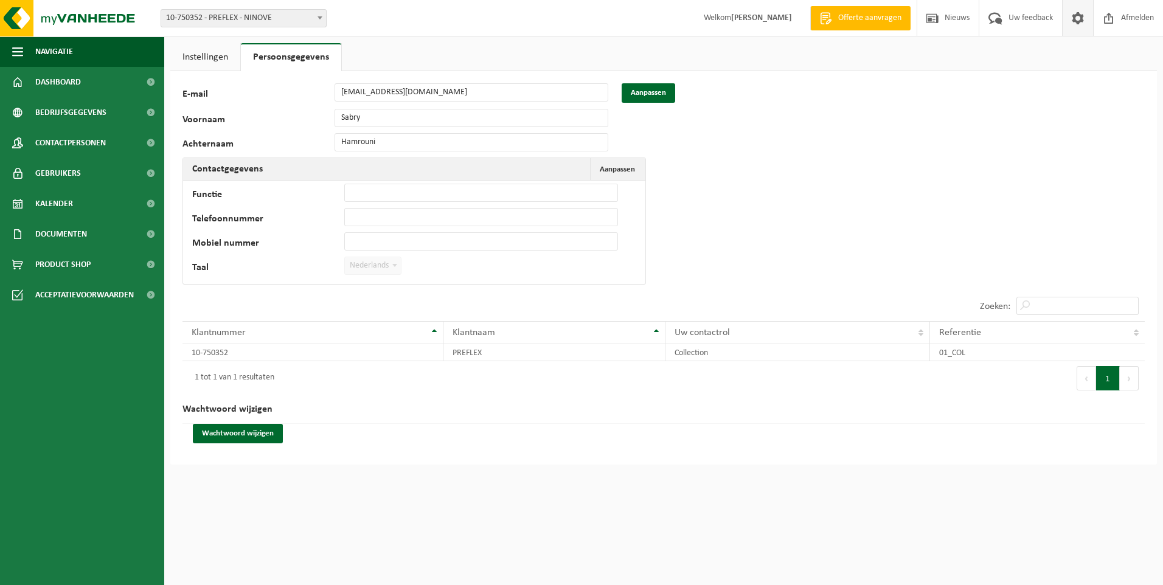
click at [176, 66] on link "Instellingen" at bounding box center [205, 57] width 70 height 28
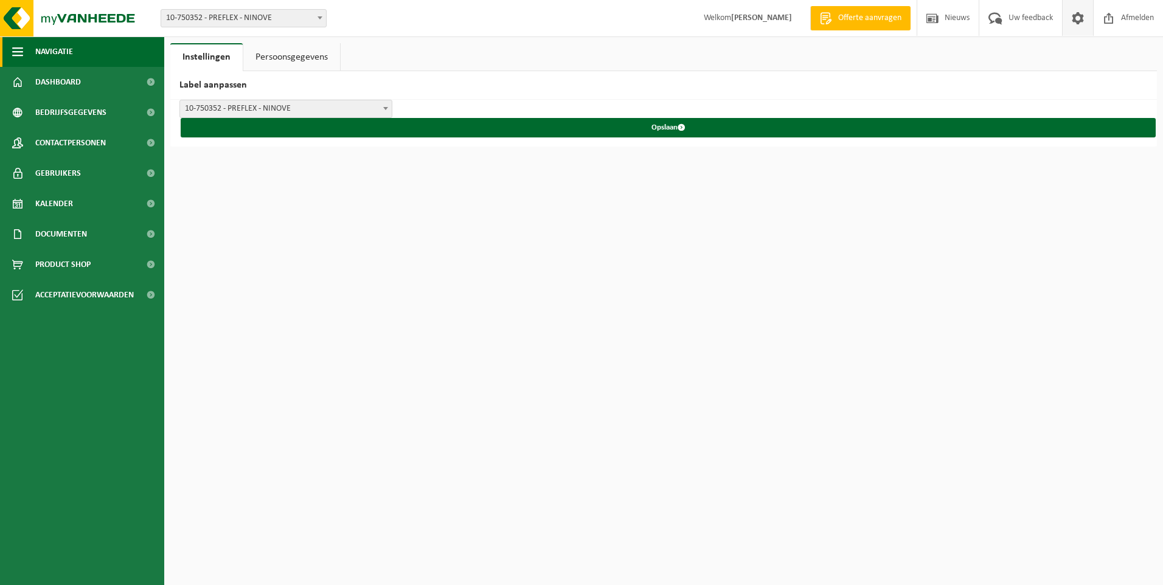
click at [49, 65] on span "Navigatie" at bounding box center [54, 51] width 38 height 30
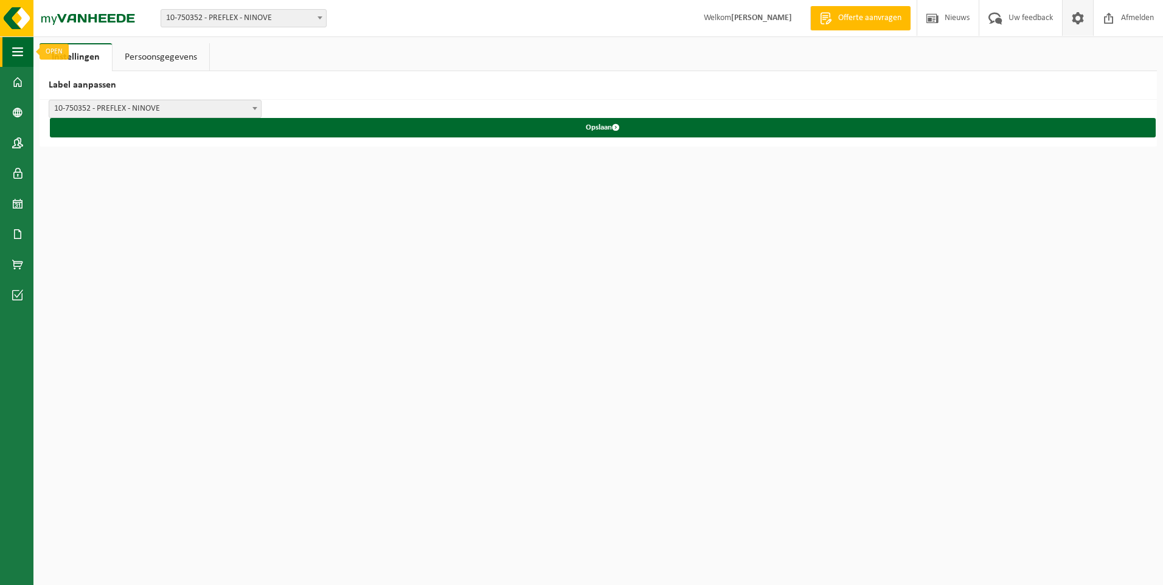
click at [16, 52] on span "button" at bounding box center [17, 51] width 11 height 30
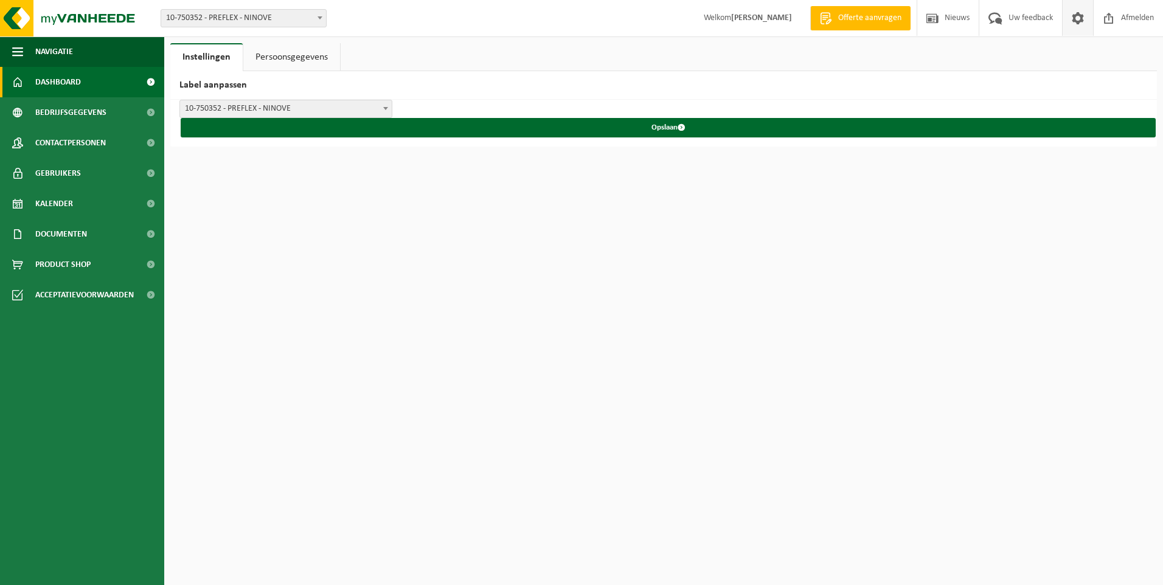
click at [55, 75] on span "Dashboard" at bounding box center [58, 82] width 46 height 30
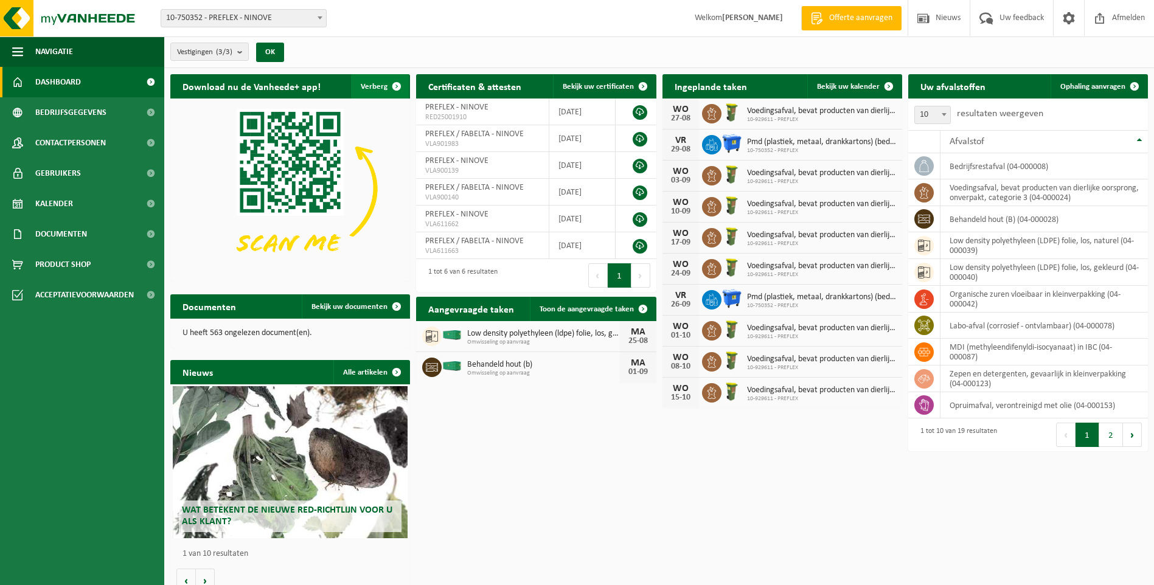
click at [401, 80] on span "button" at bounding box center [396, 86] width 24 height 24
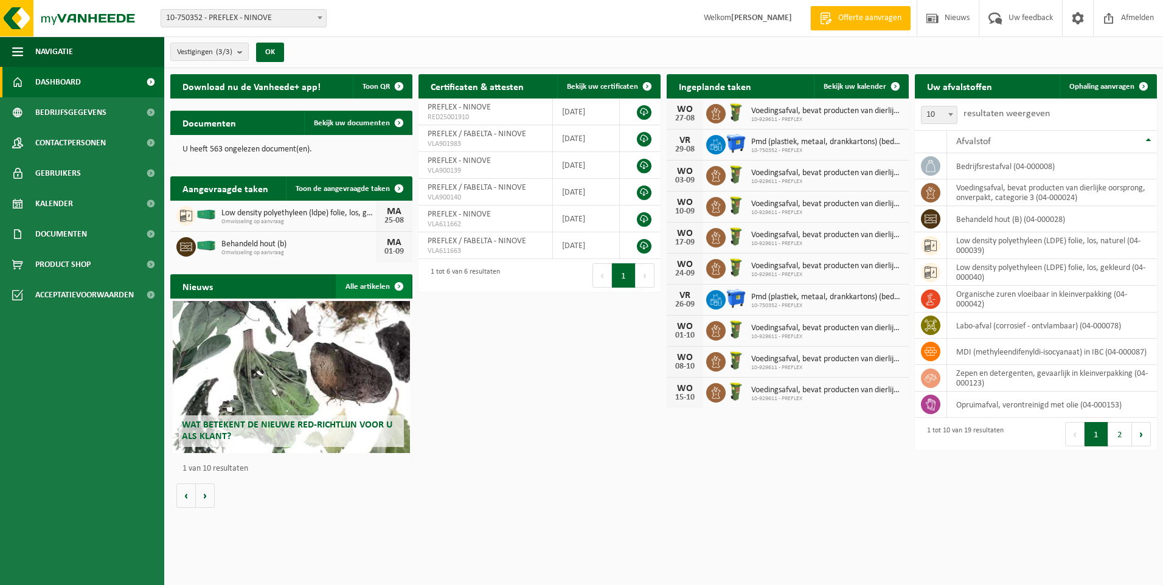
click at [398, 282] on span at bounding box center [399, 286] width 24 height 24
click at [865, 21] on span "Offerte aanvragen" at bounding box center [869, 18] width 69 height 12
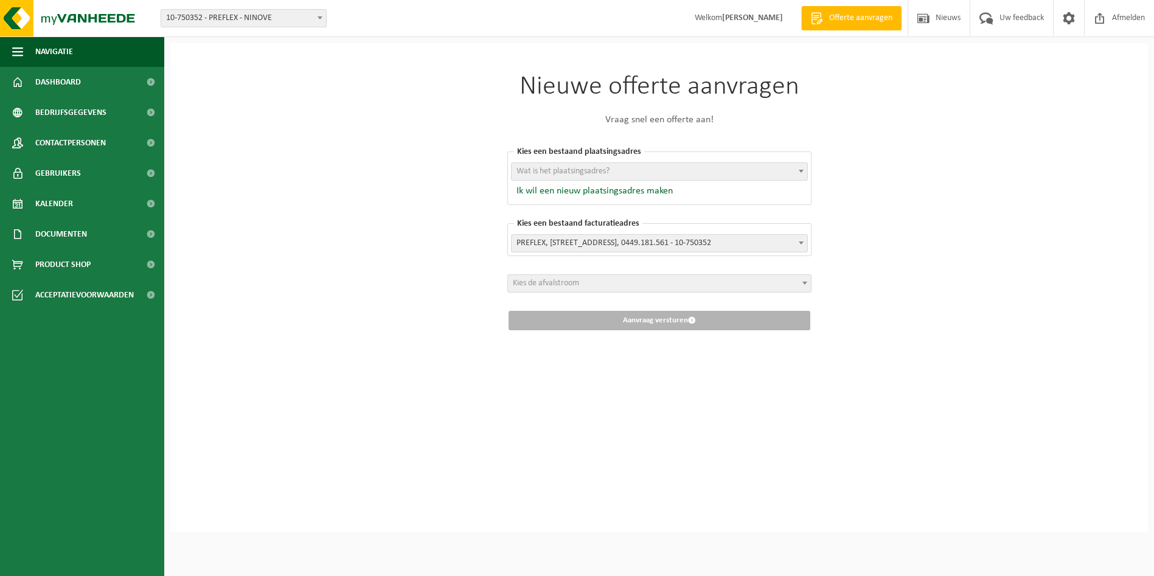
click at [698, 277] on span "Kies de afvalstroom" at bounding box center [659, 283] width 303 height 17
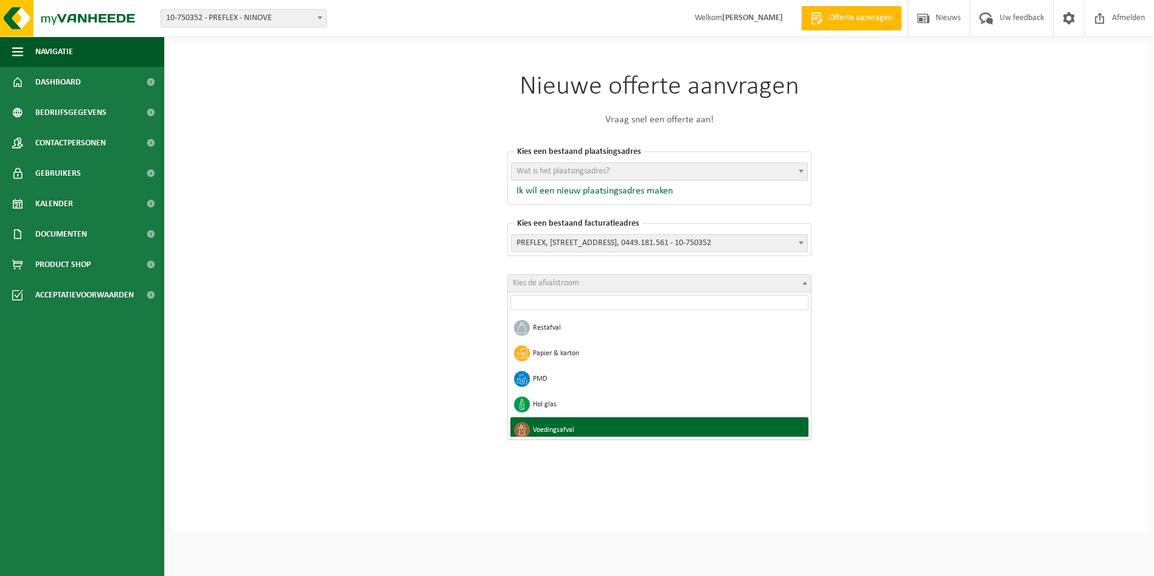
click at [808, 426] on ul "Restafval Papier & karton PMD Hol glas Voedingsafval Kunststof folies Vertrouwe…" at bounding box center [659, 376] width 298 height 122
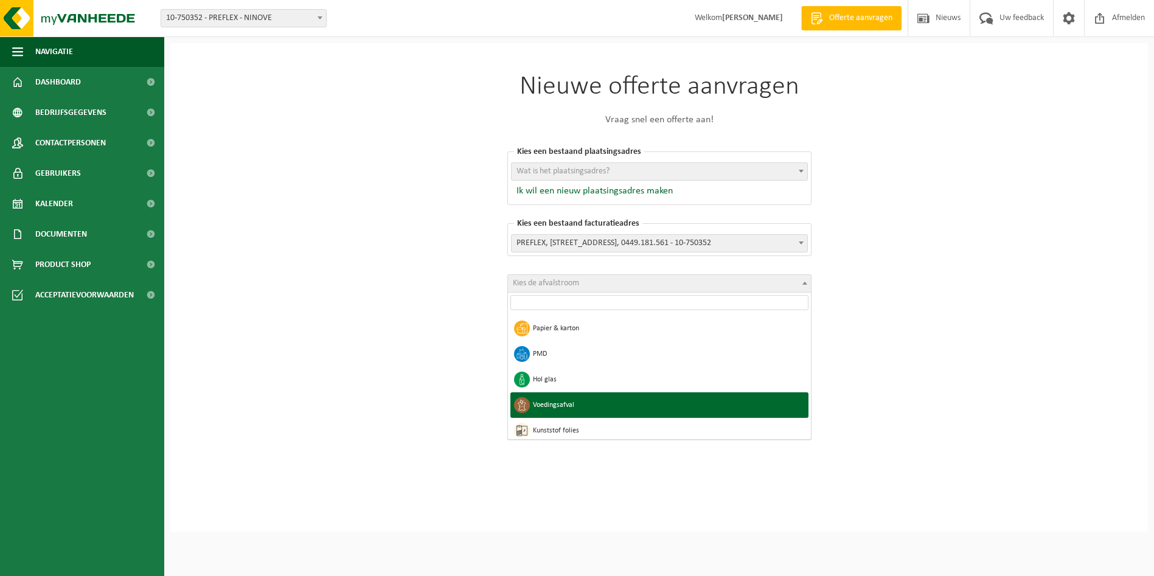
click at [808, 426] on ul "Restafval Papier & karton PMD Hol glas Voedingsafval Kunststof folies Vertrouwe…" at bounding box center [659, 376] width 298 height 122
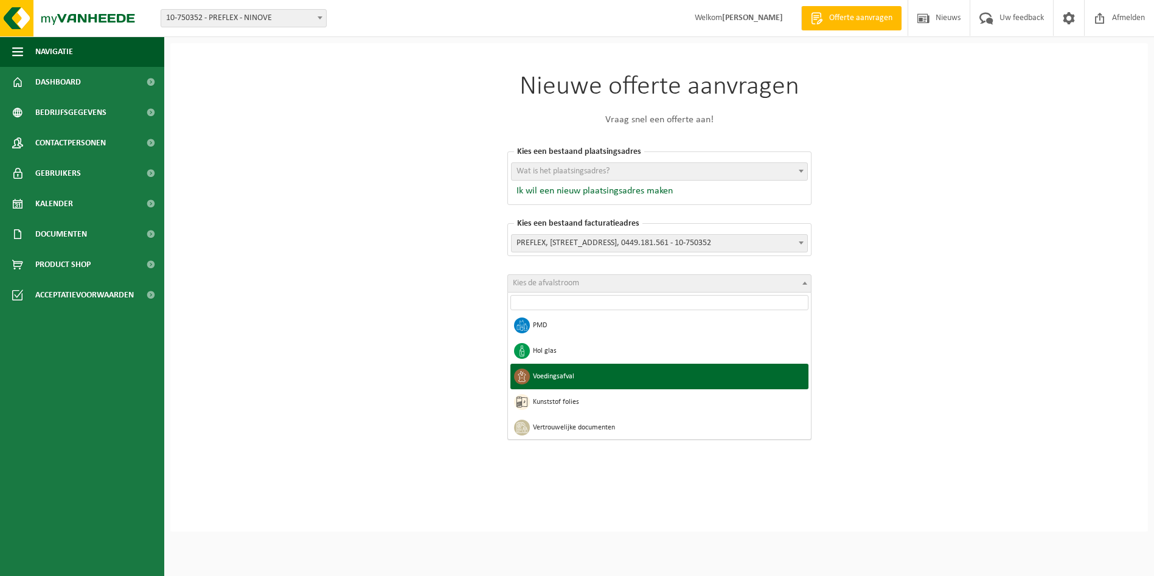
click at [808, 426] on ul "Restafval Papier & karton PMD Hol glas Voedingsafval Kunststof folies Vertrouwe…" at bounding box center [659, 376] width 298 height 122
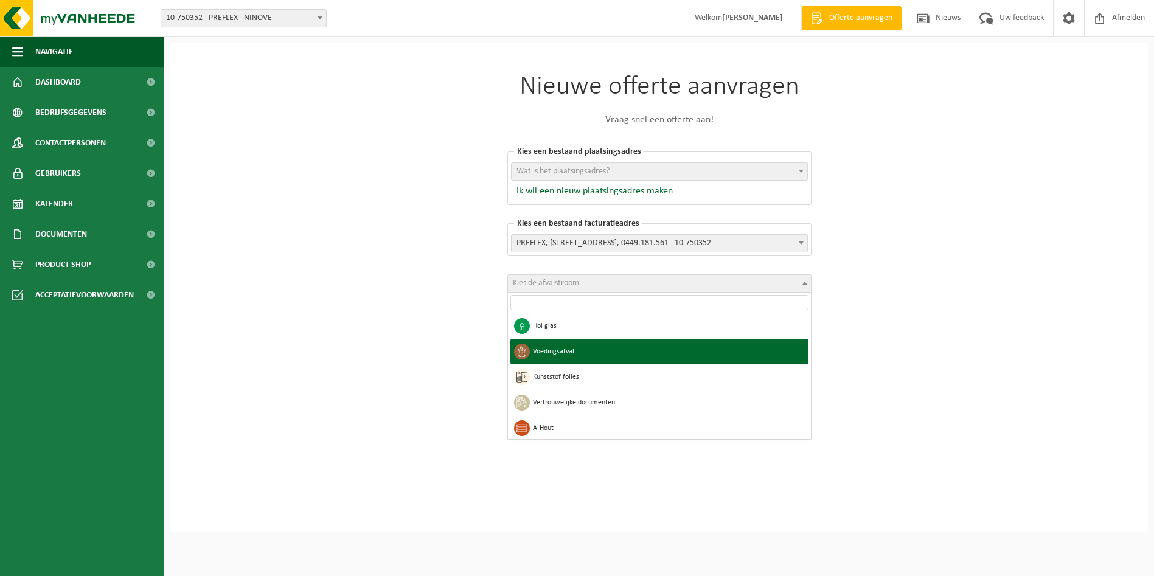
click at [808, 426] on ul "Restafval Papier & karton PMD Hol glas Voedingsafval Kunststof folies Vertrouwe…" at bounding box center [659, 376] width 298 height 122
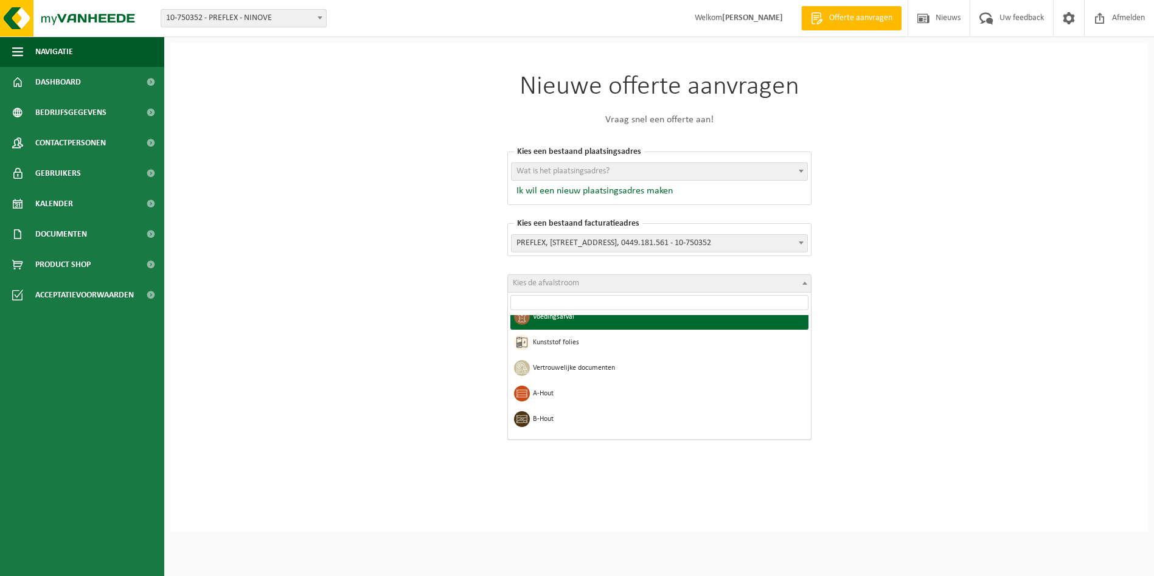
click at [808, 426] on ul "Restafval Papier & karton PMD Hol glas Voedingsafval Kunststof folies Vertrouwe…" at bounding box center [659, 376] width 298 height 122
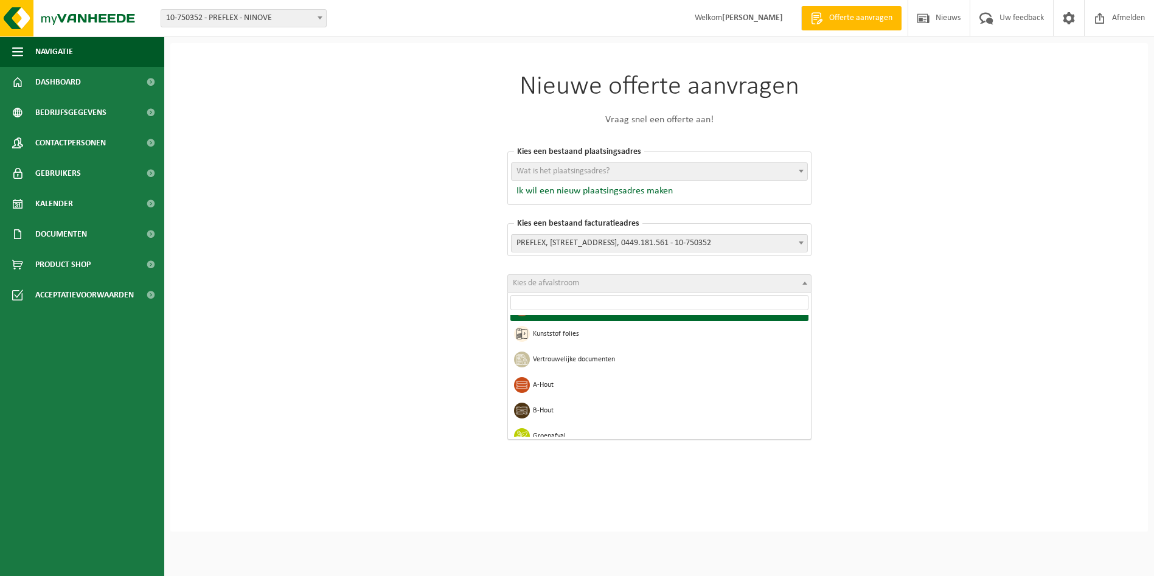
click at [808, 426] on ul "Restafval Papier & karton PMD Hol glas Voedingsafval Kunststof folies Vertrouwe…" at bounding box center [659, 376] width 298 height 122
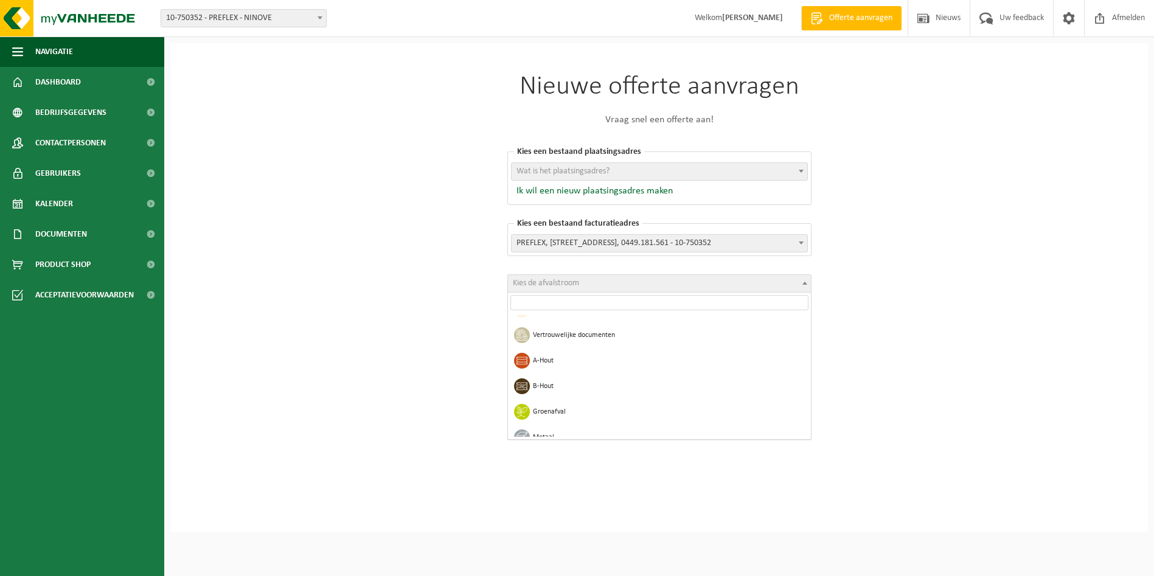
click at [808, 426] on ul "Restafval Papier & karton PMD Hol glas Voedingsafval Kunststof folies Vertrouwe…" at bounding box center [659, 376] width 298 height 122
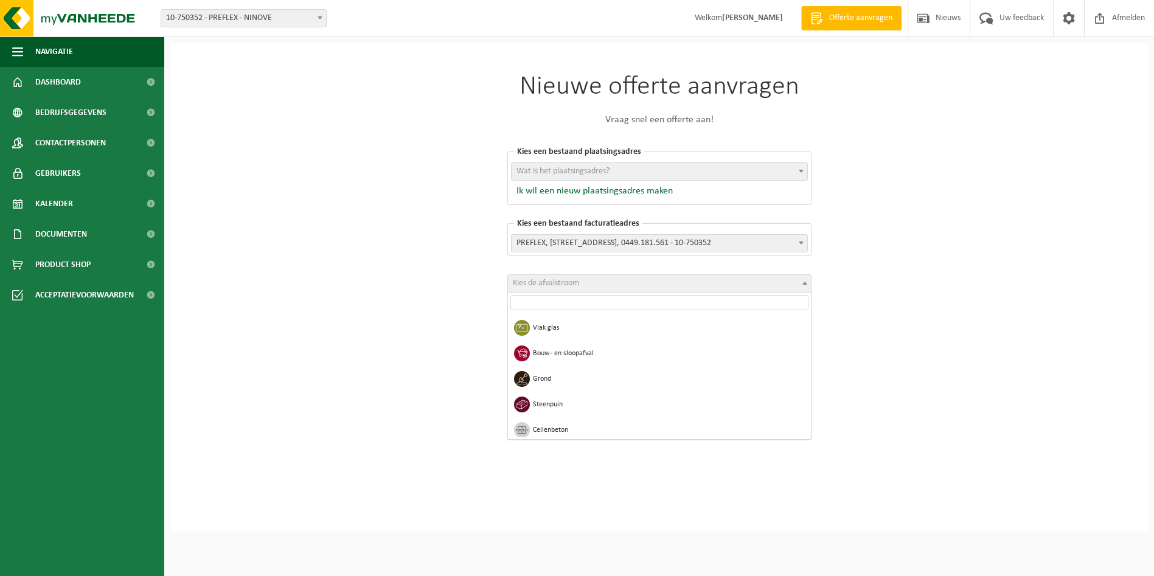
click at [808, 426] on ul "Restafval Papier & karton PMD Hol glas Voedingsafval Kunststof folies Vertrouwe…" at bounding box center [659, 376] width 298 height 122
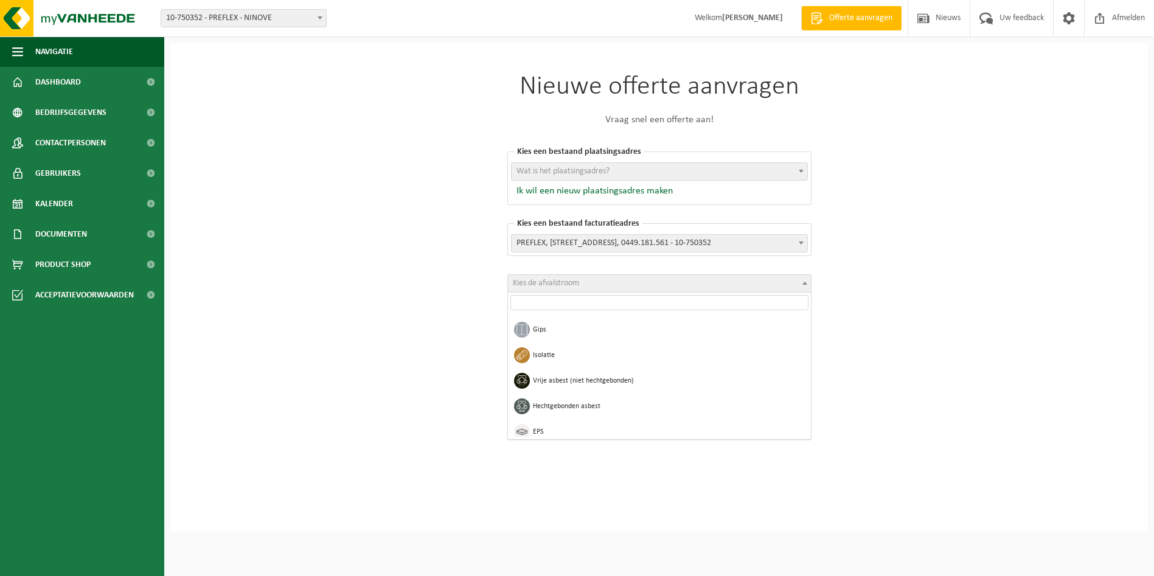
click at [808, 426] on ul "Restafval Papier & karton PMD Hol glas Voedingsafval Kunststof folies Vertrouwe…" at bounding box center [659, 376] width 298 height 122
click at [808, 425] on ul "Restafval Papier & karton PMD Hol glas Voedingsafval Kunststof folies Vertrouwe…" at bounding box center [659, 376] width 298 height 122
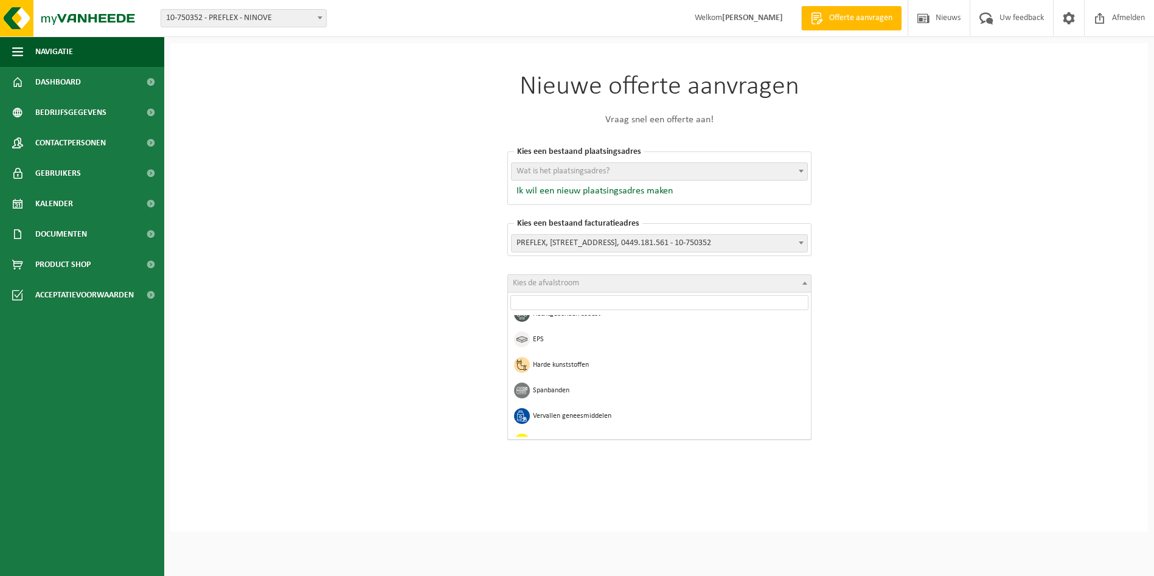
click at [808, 425] on ul "Restafval Papier & karton PMD Hol glas Voedingsafval Kunststof folies Vertrouwe…" at bounding box center [659, 376] width 298 height 122
